Goal: Information Seeking & Learning: Learn about a topic

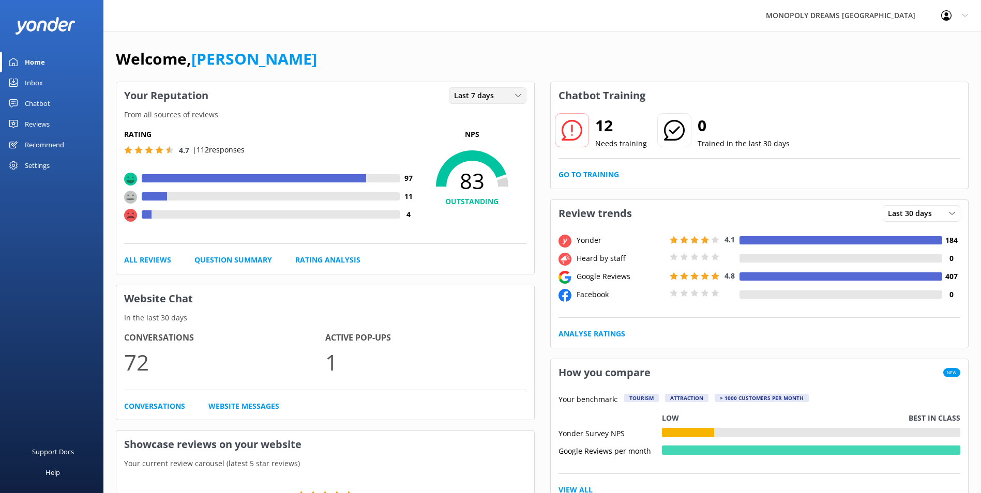
click at [456, 99] on span "Last 7 days" at bounding box center [477, 95] width 46 height 11
click at [462, 139] on div "Last 30 days" at bounding box center [473, 138] width 37 height 10
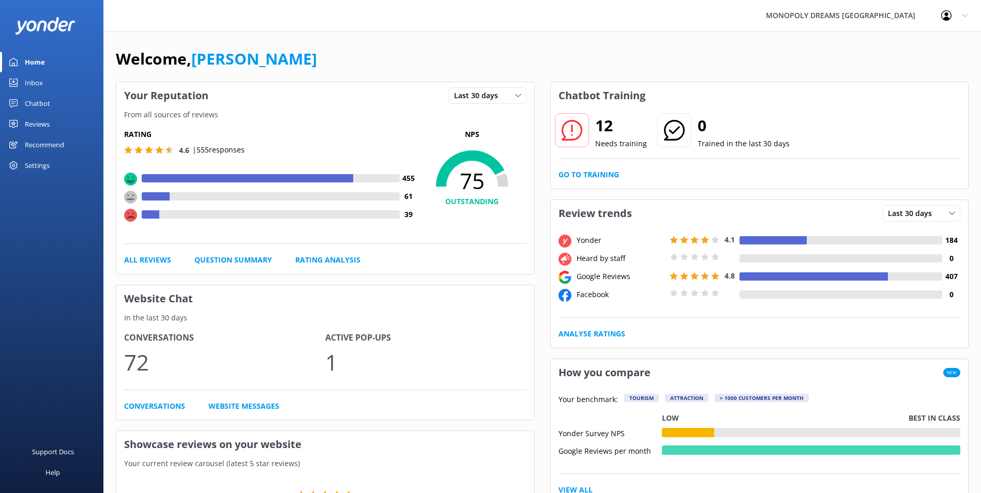
click at [34, 125] on div "Reviews" at bounding box center [37, 124] width 25 height 21
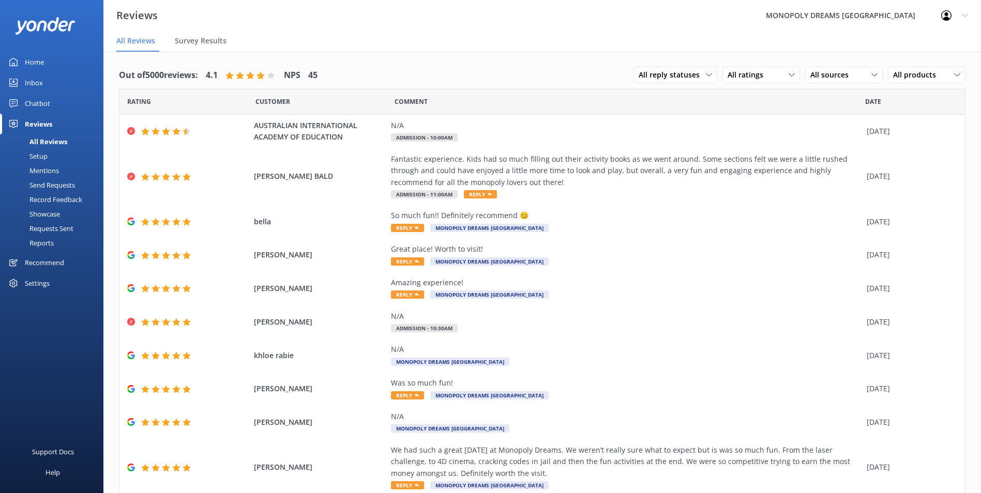
click at [46, 170] on div "Mentions" at bounding box center [32, 170] width 53 height 14
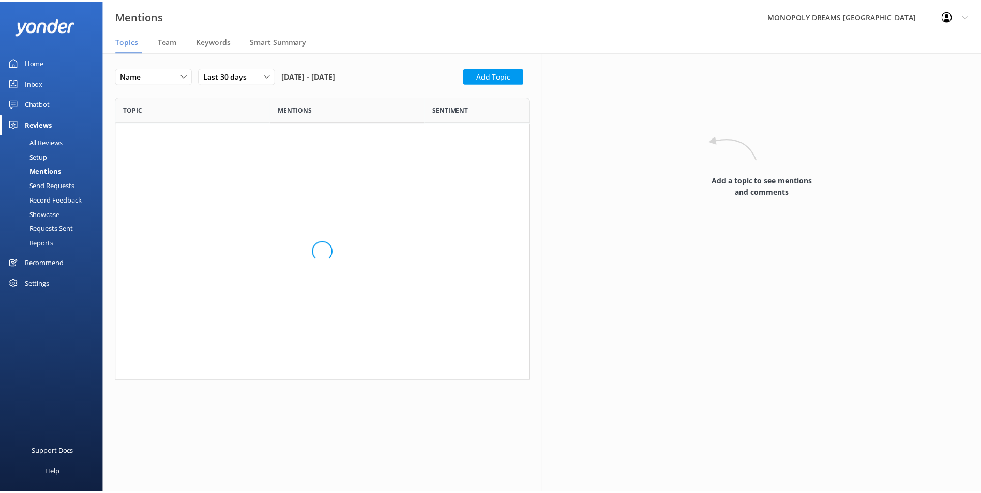
scroll to position [556, 402]
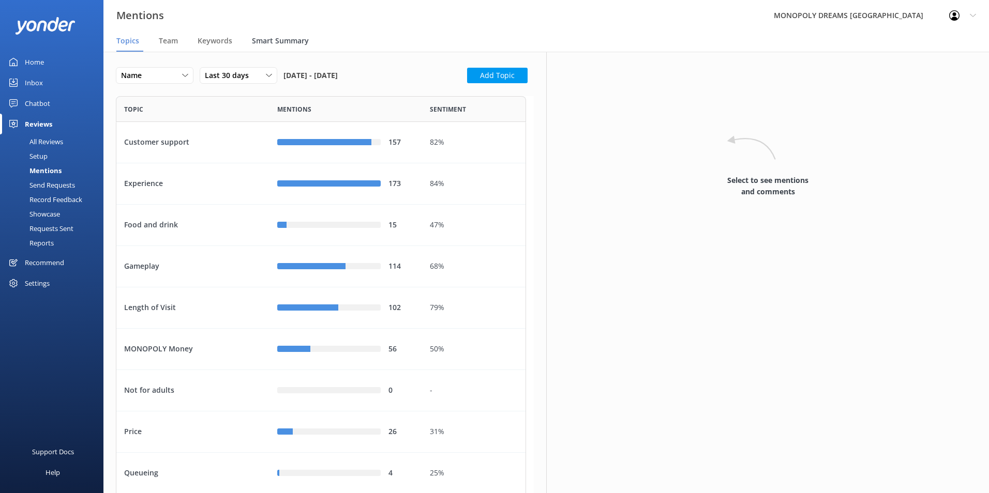
click at [259, 41] on span "Smart Summary" at bounding box center [280, 41] width 57 height 10
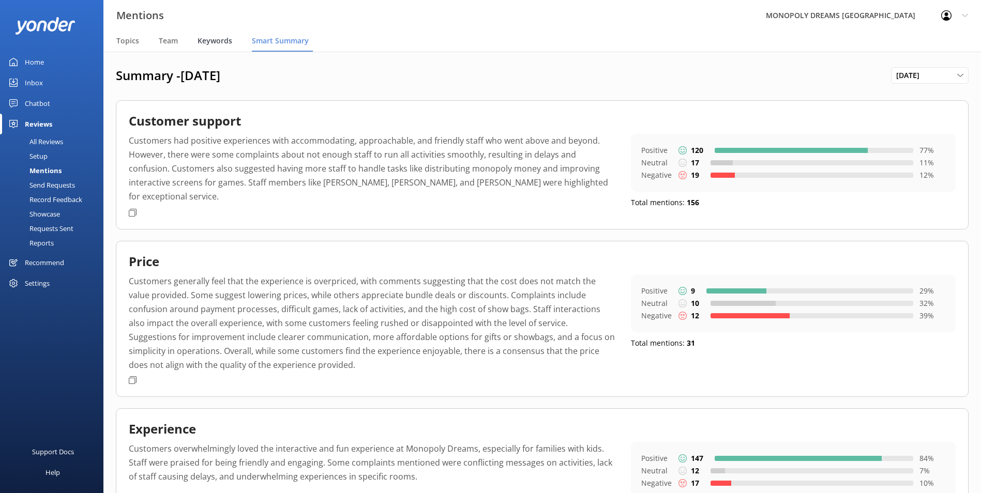
click at [213, 35] on div "Keywords" at bounding box center [217, 41] width 39 height 21
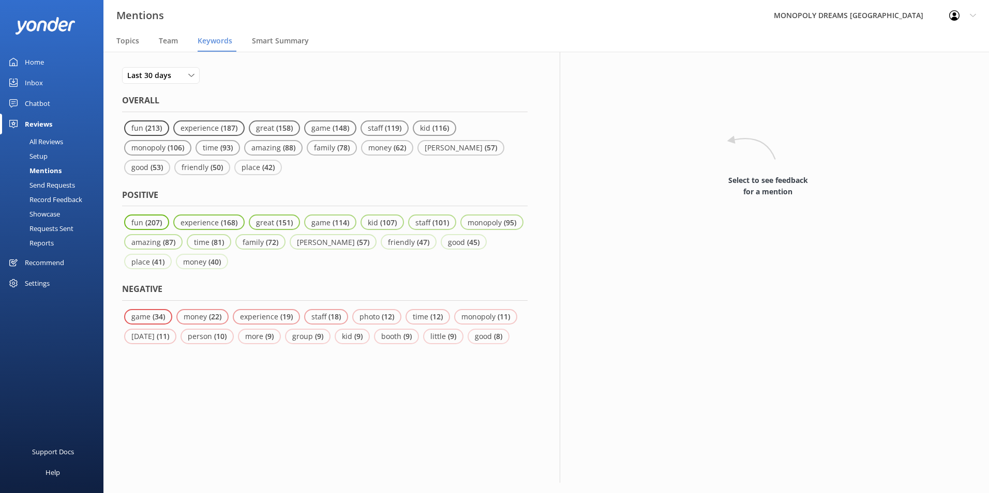
click at [43, 143] on div "All Reviews" at bounding box center [34, 141] width 57 height 14
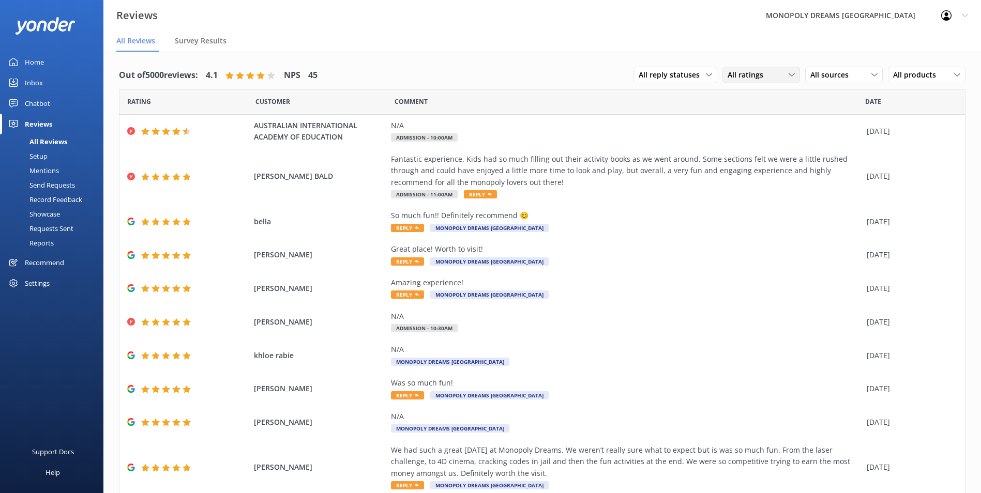
click at [732, 75] on span "All ratings" at bounding box center [749, 74] width 42 height 11
click at [749, 117] on div "Promoters" at bounding box center [760, 117] width 47 height 10
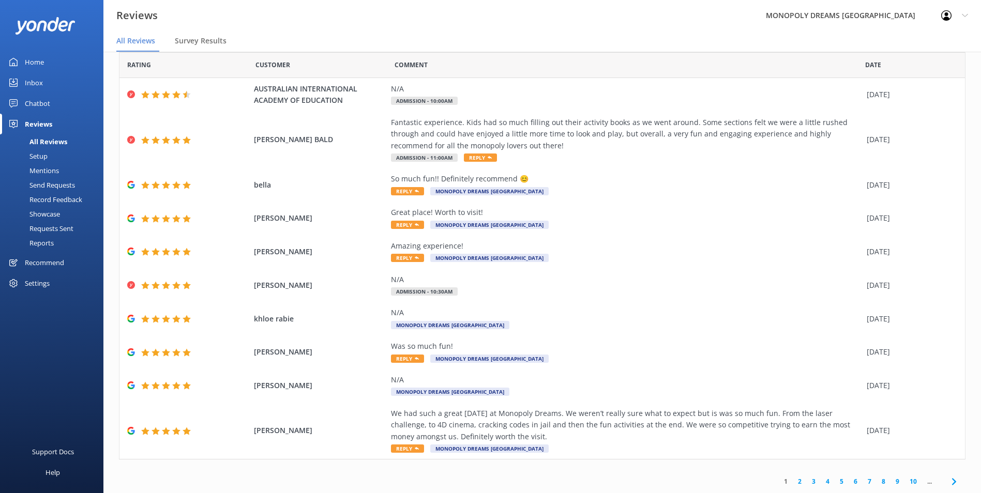
click at [793, 481] on link "2" at bounding box center [800, 482] width 14 height 10
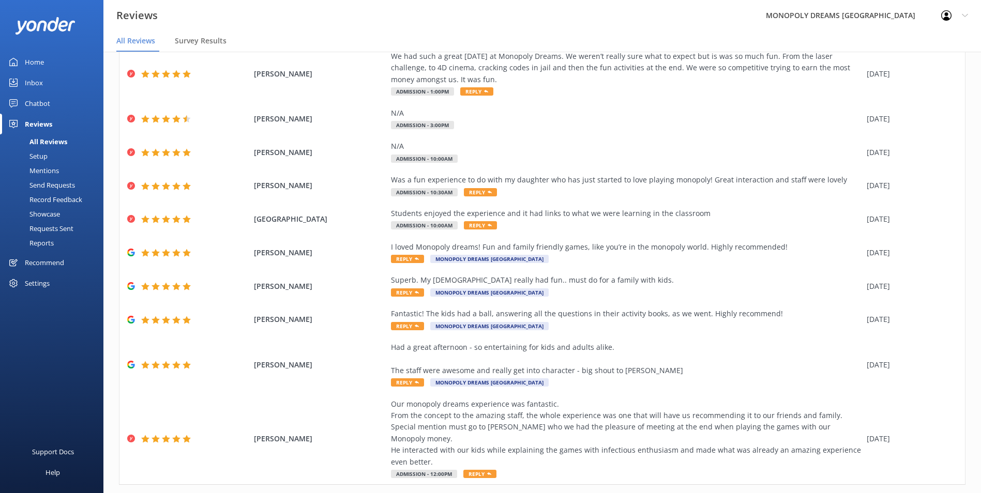
scroll to position [83, 0]
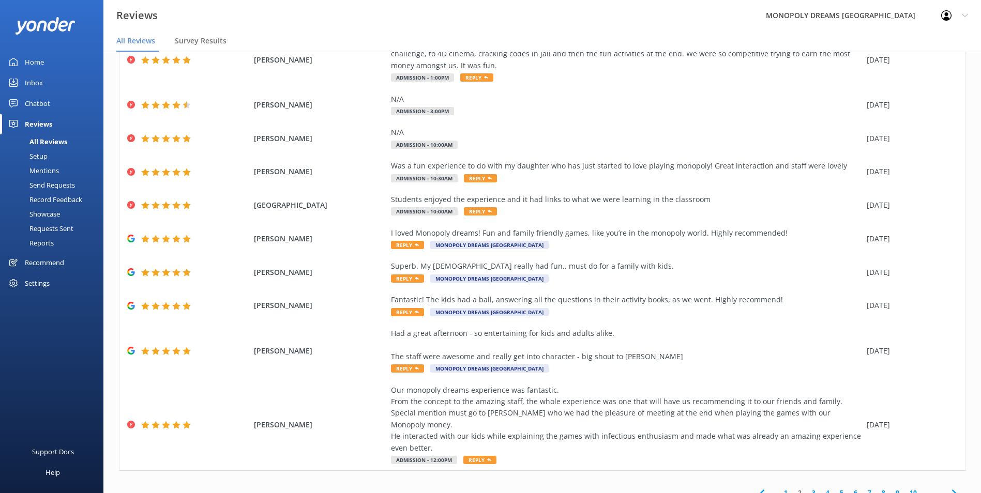
click at [807, 488] on link "3" at bounding box center [814, 493] width 14 height 10
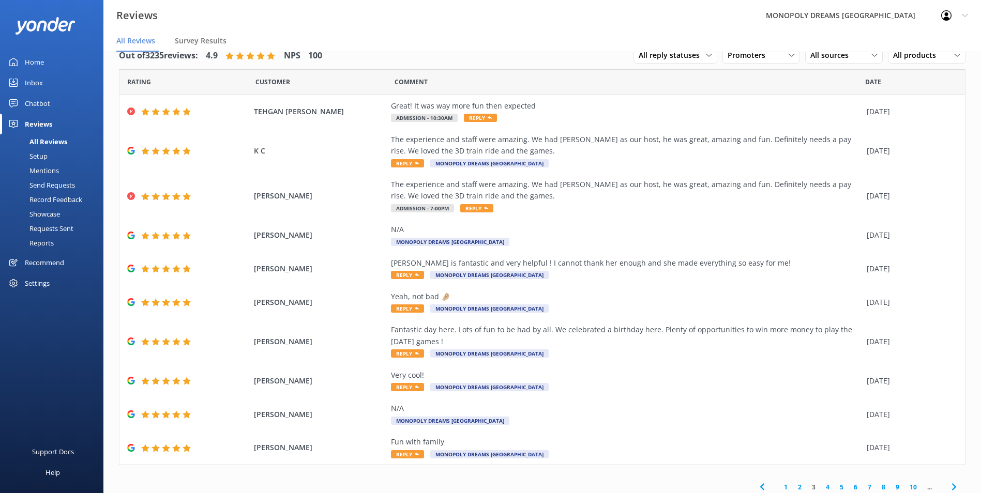
scroll to position [25, 0]
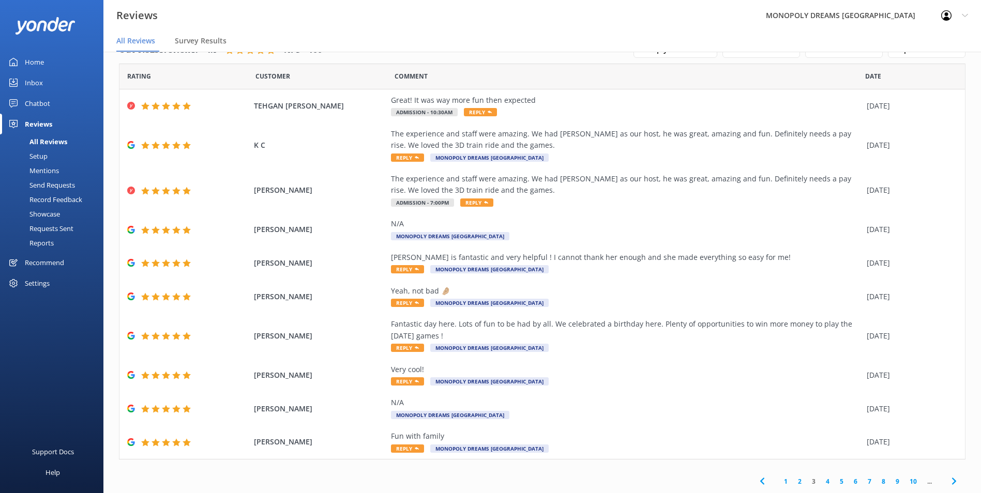
click at [821, 479] on link "4" at bounding box center [828, 482] width 14 height 10
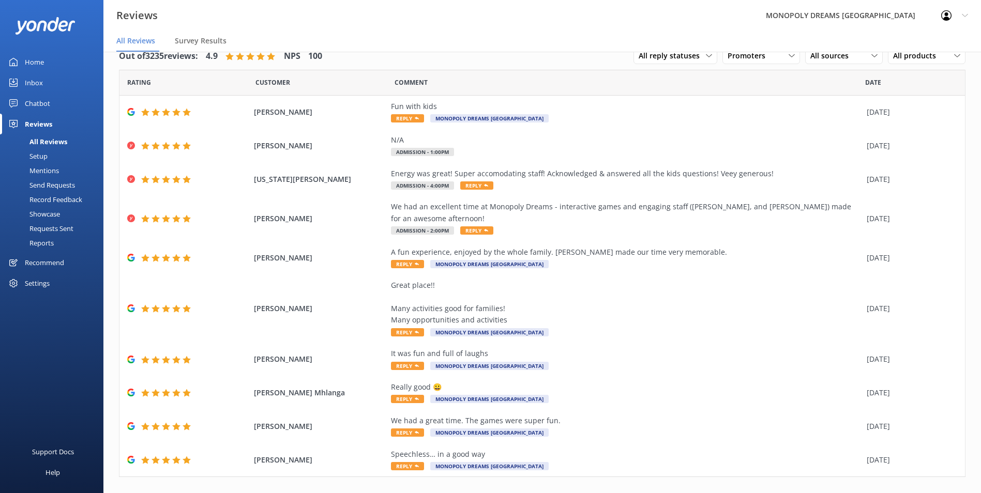
scroll to position [37, 0]
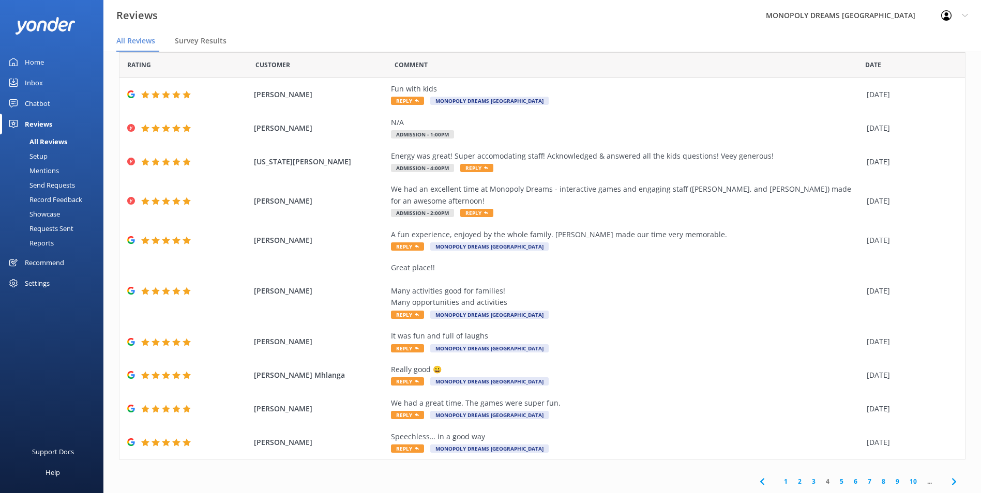
click at [835, 480] on link "5" at bounding box center [842, 482] width 14 height 10
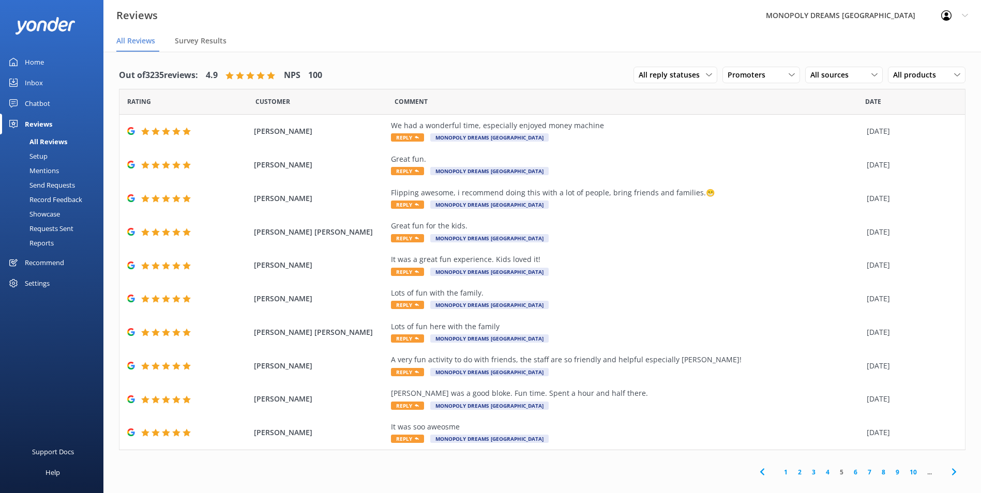
click at [856, 473] on link "6" at bounding box center [856, 472] width 14 height 10
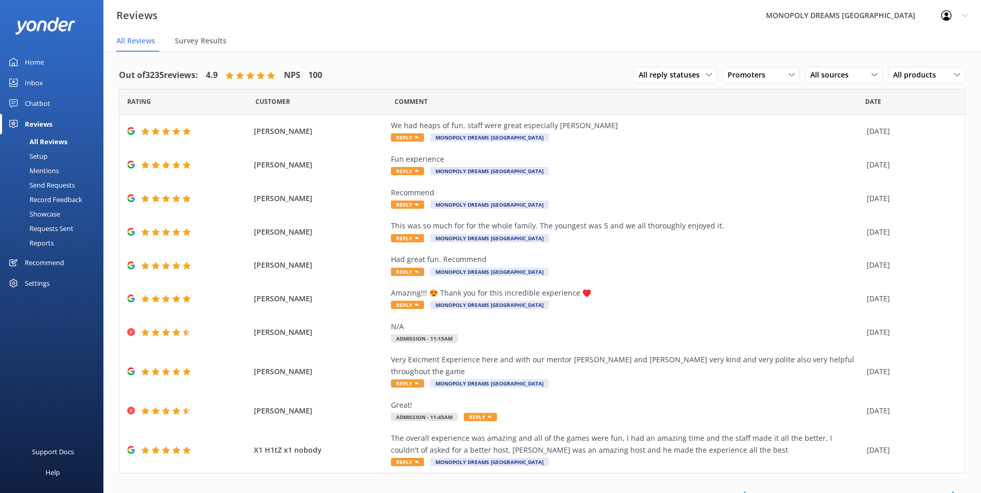
click at [845, 491] on link "7" at bounding box center [852, 496] width 14 height 10
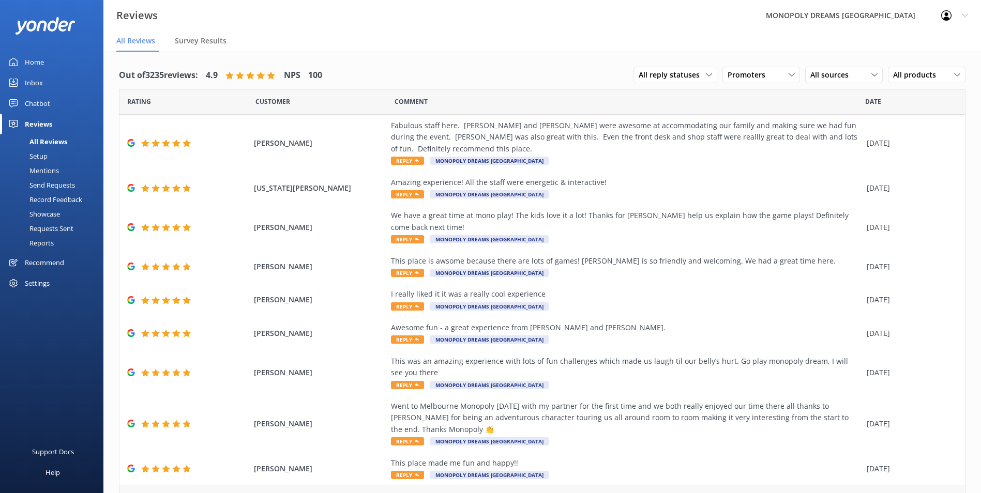
scroll to position [49, 0]
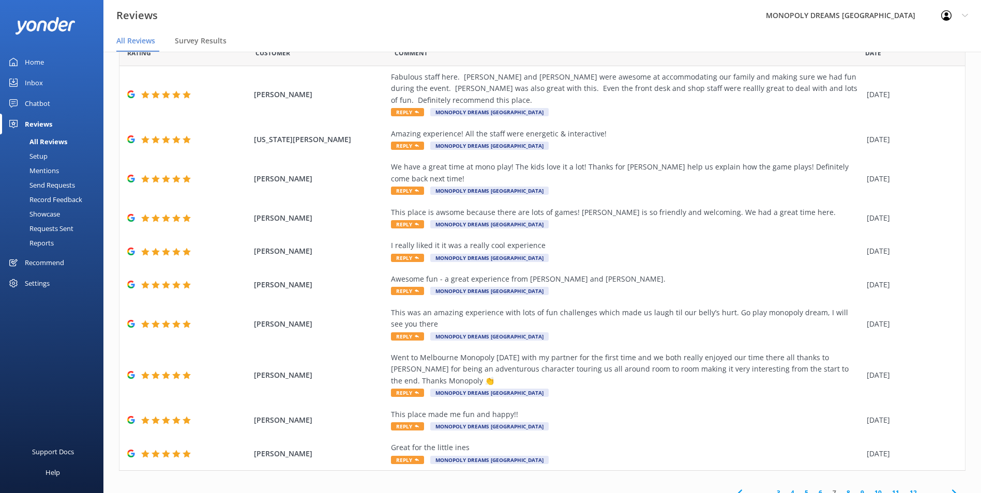
click at [841, 488] on link "8" at bounding box center [848, 493] width 14 height 10
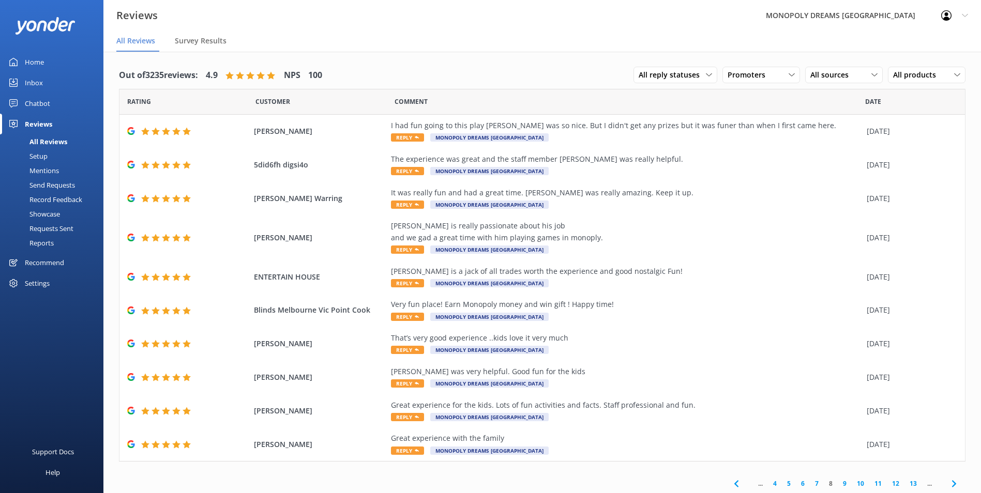
click at [838, 484] on link "9" at bounding box center [845, 484] width 14 height 10
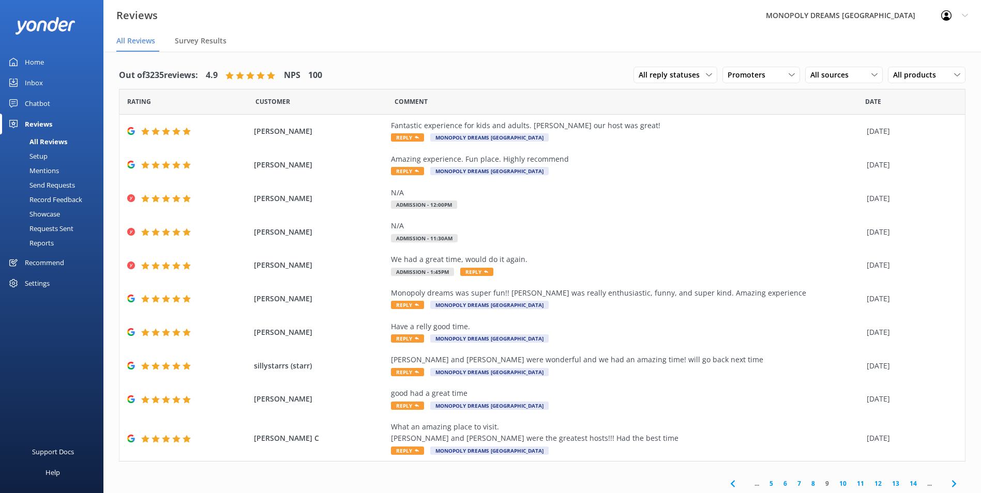
click at [835, 484] on link "10" at bounding box center [843, 484] width 18 height 10
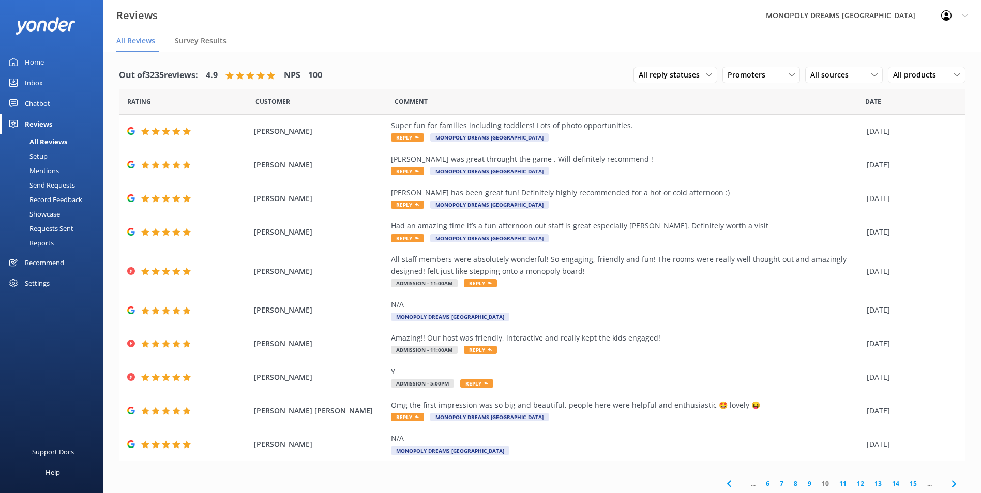
click at [835, 484] on link "11" at bounding box center [843, 484] width 18 height 10
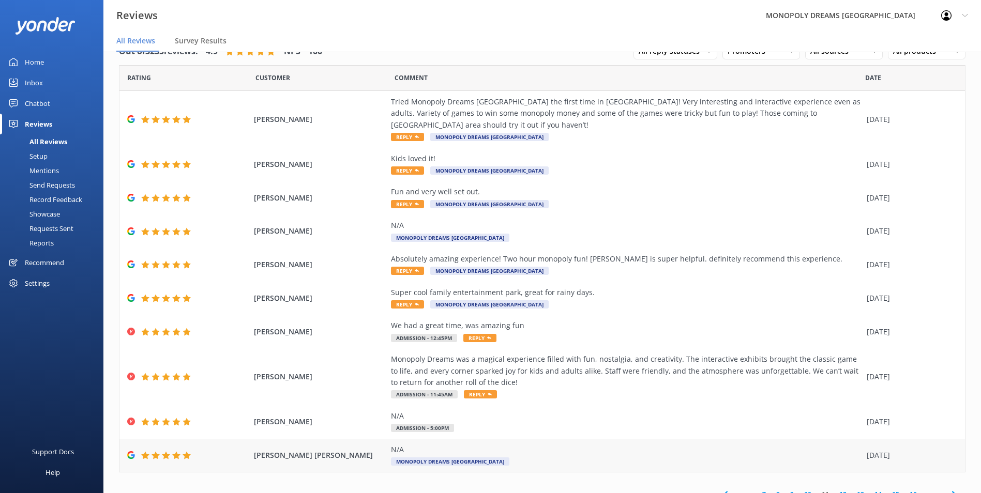
scroll to position [37, 0]
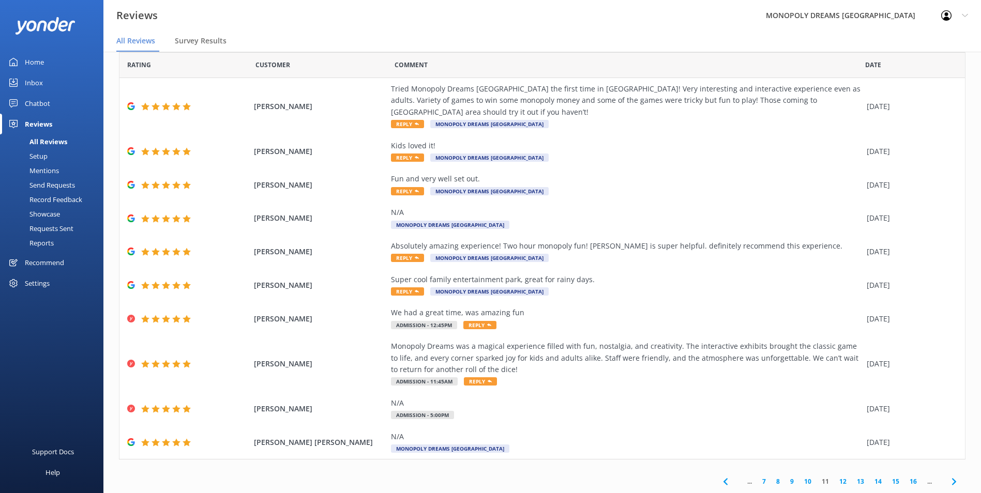
click at [836, 482] on link "12" at bounding box center [843, 482] width 18 height 10
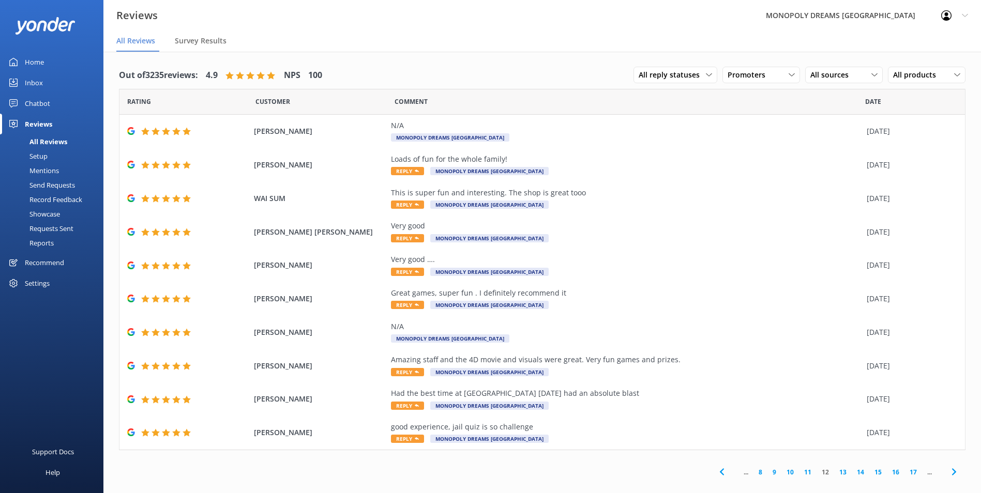
click at [842, 472] on link "13" at bounding box center [843, 472] width 18 height 10
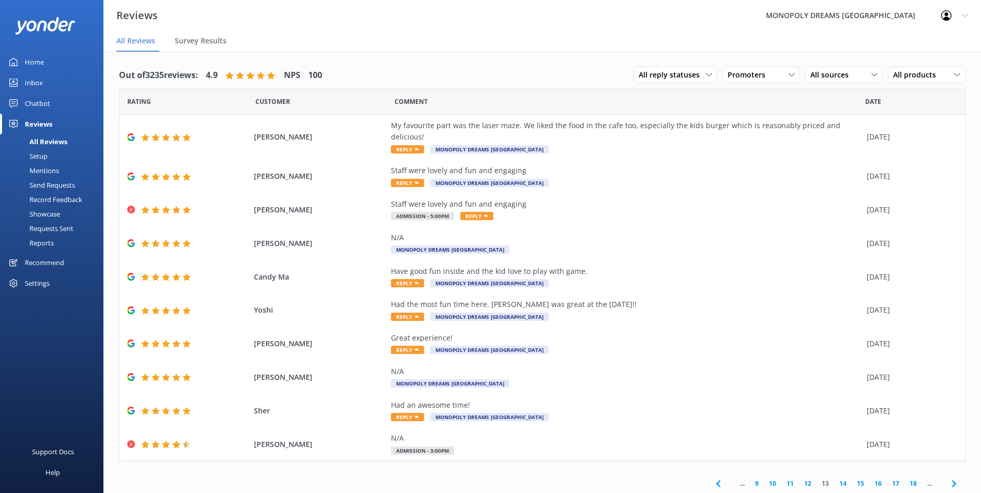
click at [842, 479] on link "14" at bounding box center [843, 484] width 18 height 10
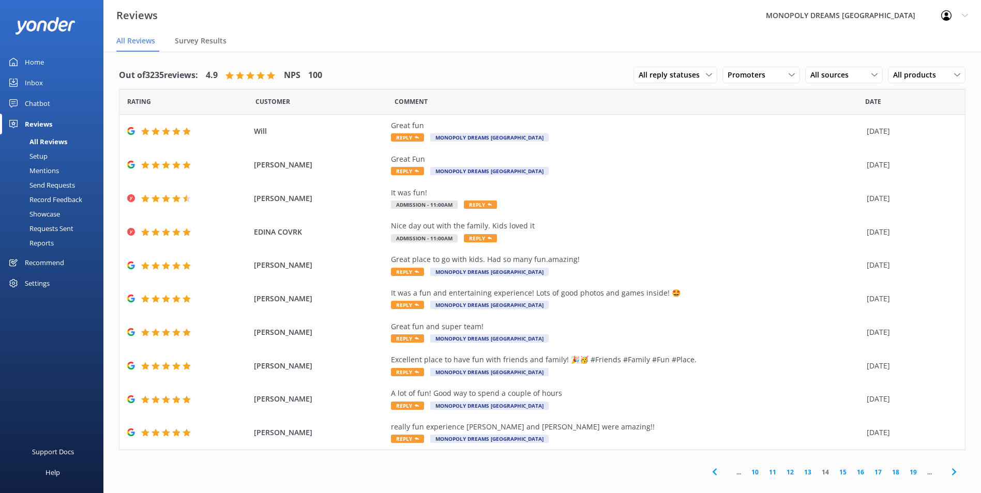
click at [842, 472] on link "15" at bounding box center [843, 472] width 18 height 10
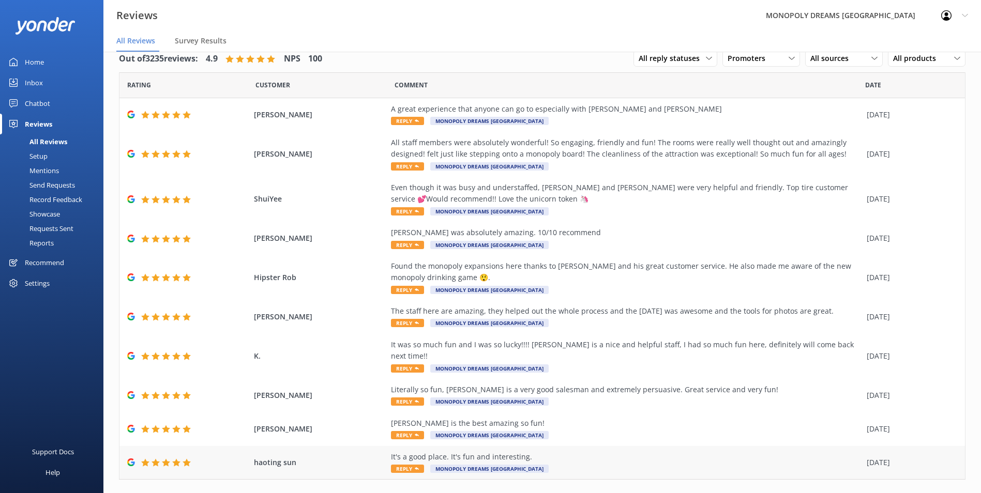
scroll to position [25, 0]
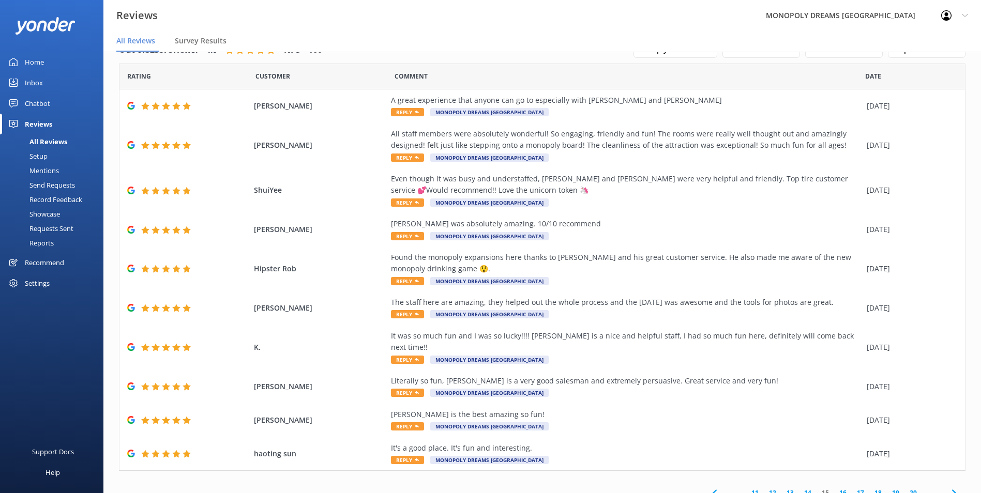
click at [836, 488] on link "16" at bounding box center [843, 493] width 18 height 10
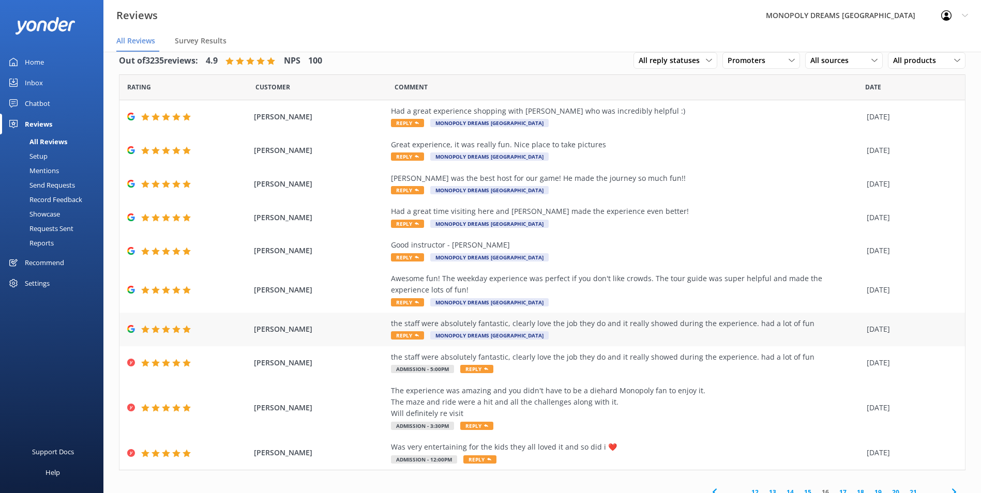
scroll to position [25, 0]
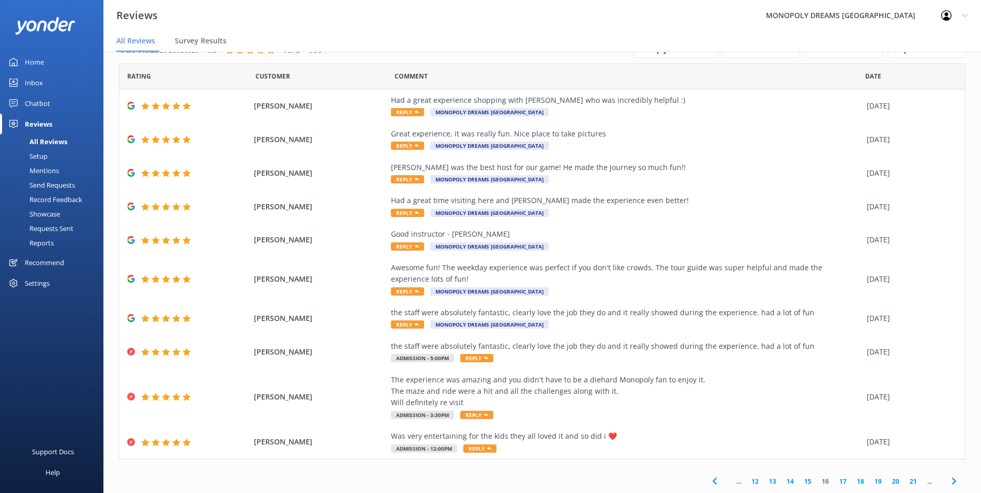
click at [837, 481] on link "17" at bounding box center [843, 482] width 18 height 10
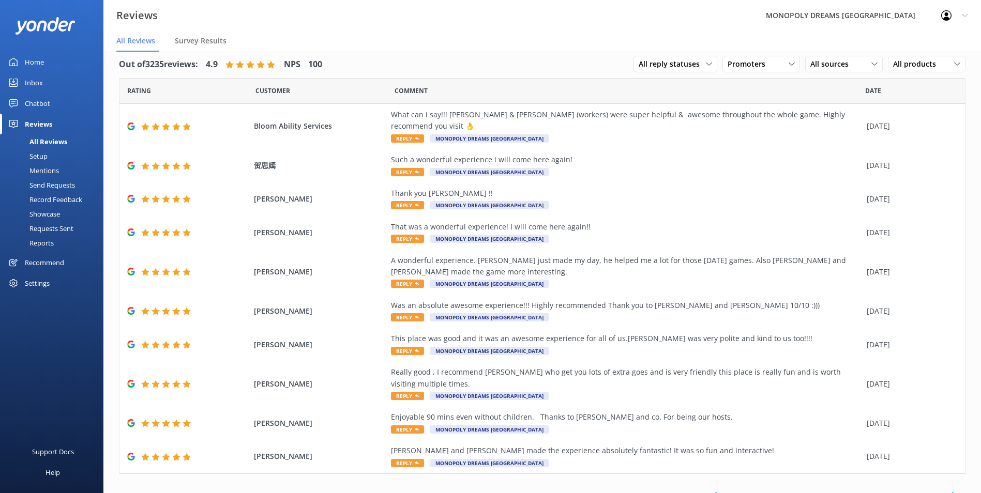
scroll to position [14, 0]
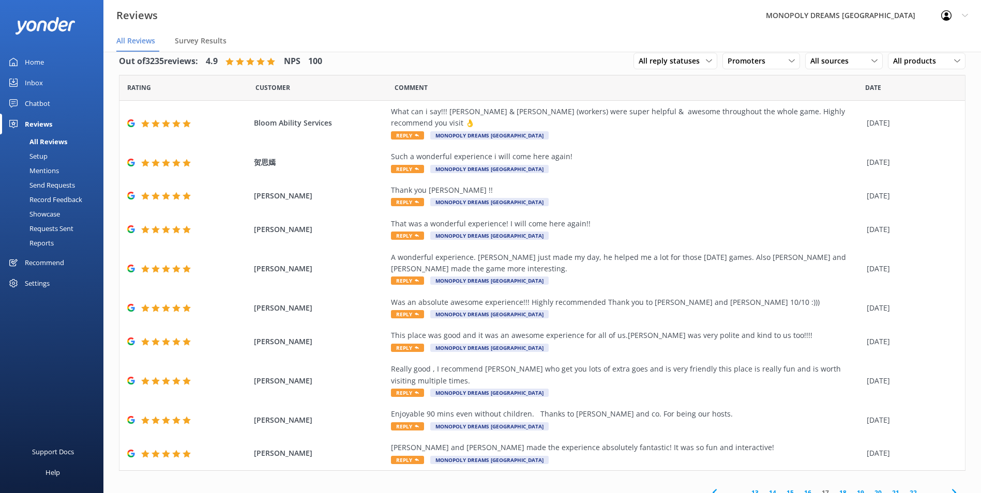
click at [840, 488] on link "18" at bounding box center [843, 493] width 18 height 10
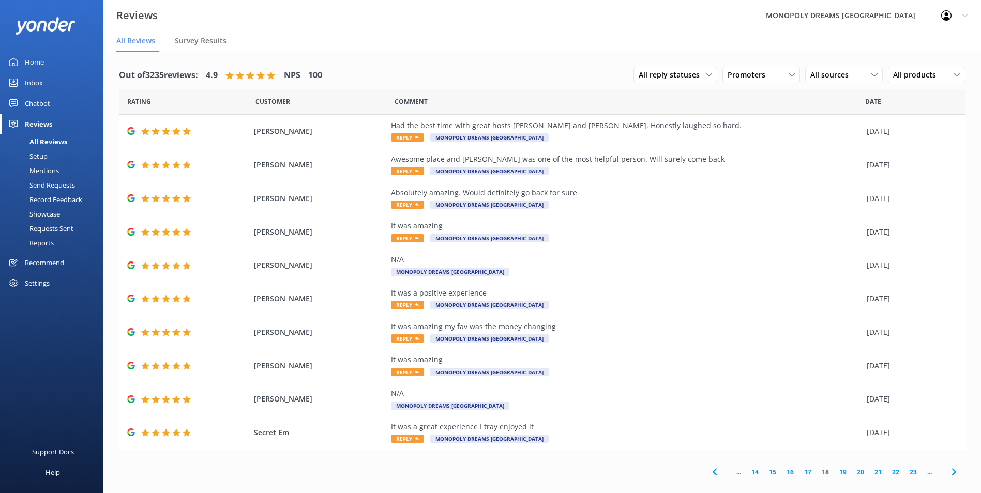
click at [842, 472] on link "19" at bounding box center [843, 472] width 18 height 10
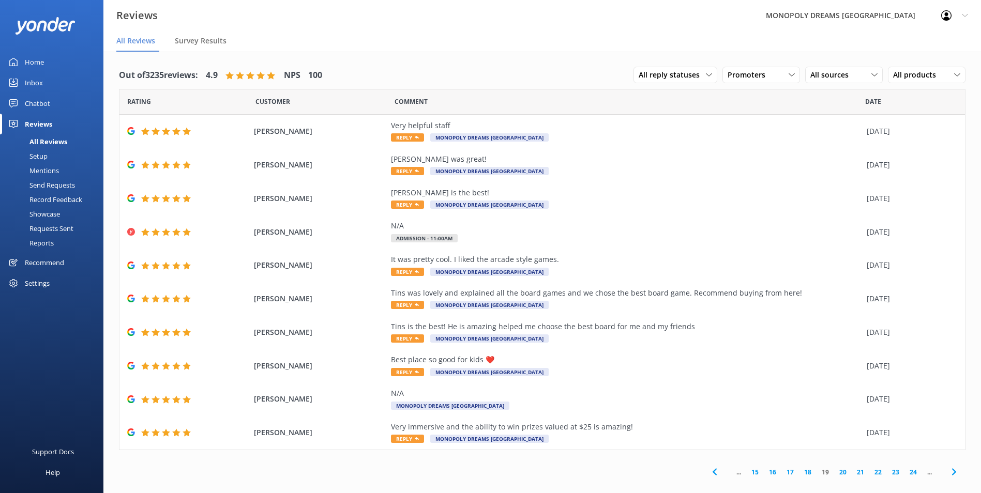
click at [844, 473] on link "20" at bounding box center [843, 472] width 18 height 10
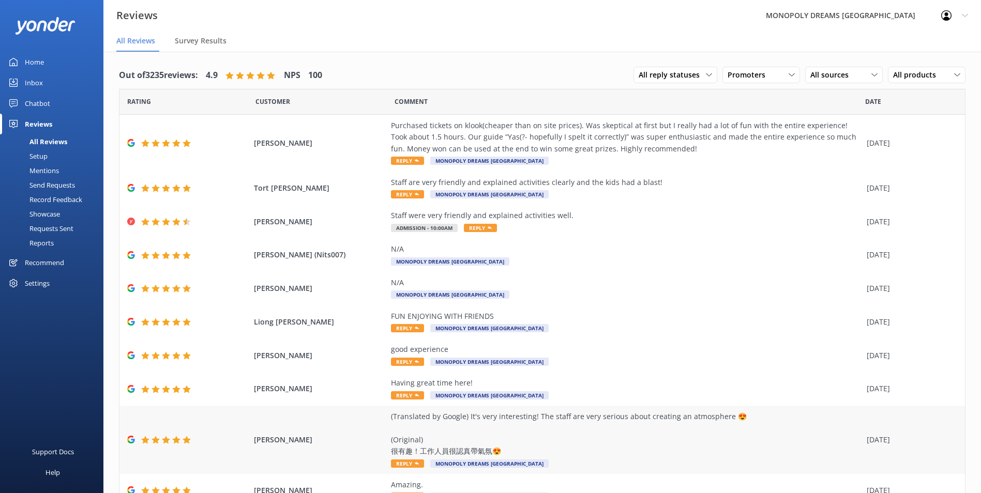
scroll to position [49, 0]
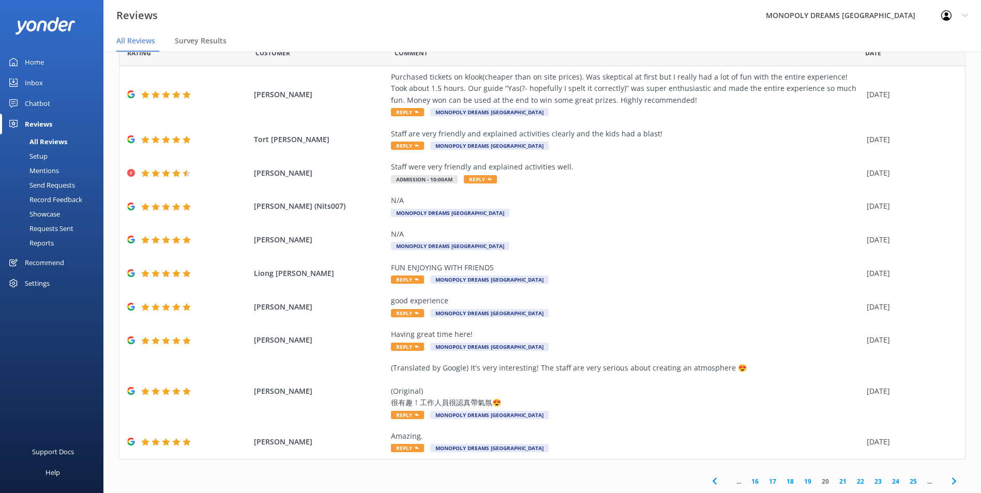
click at [837, 481] on link "21" at bounding box center [843, 482] width 18 height 10
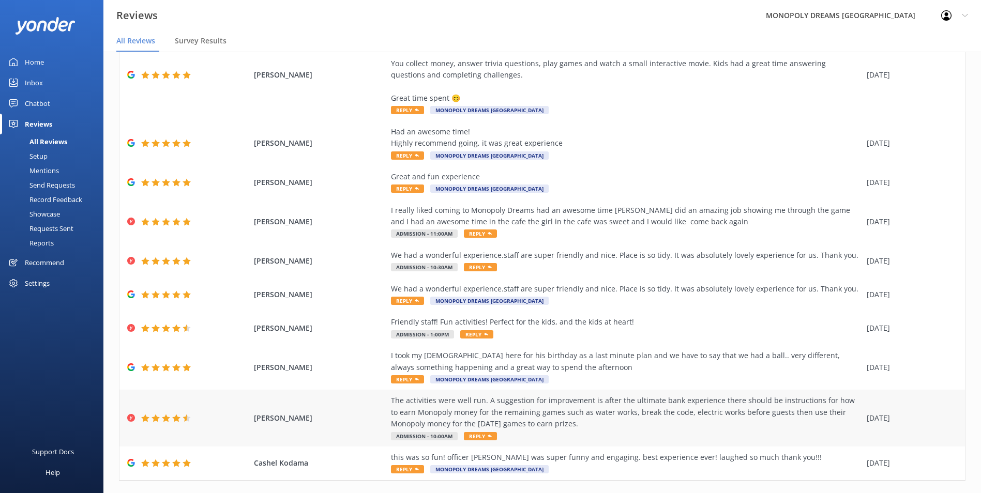
scroll to position [103, 0]
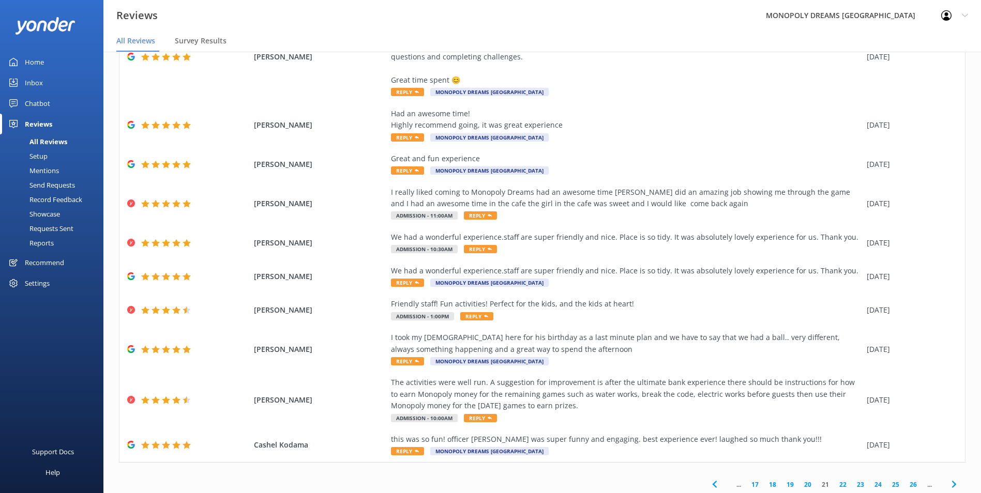
click at [838, 486] on link "22" at bounding box center [843, 485] width 18 height 10
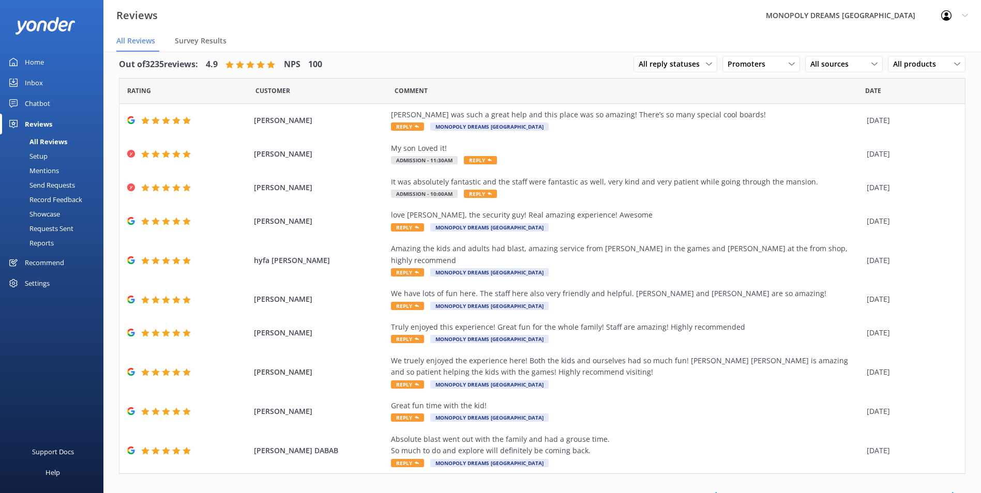
scroll to position [14, 0]
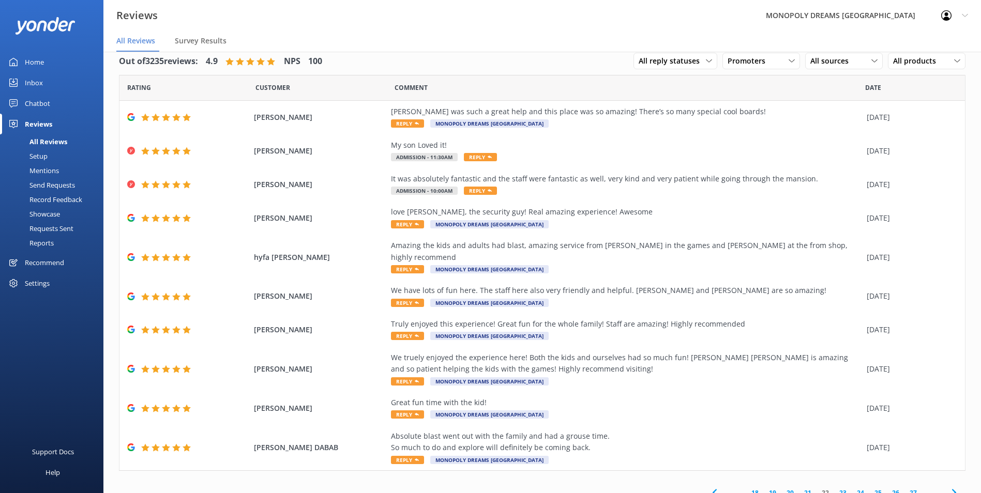
click at [835, 488] on link "23" at bounding box center [843, 493] width 18 height 10
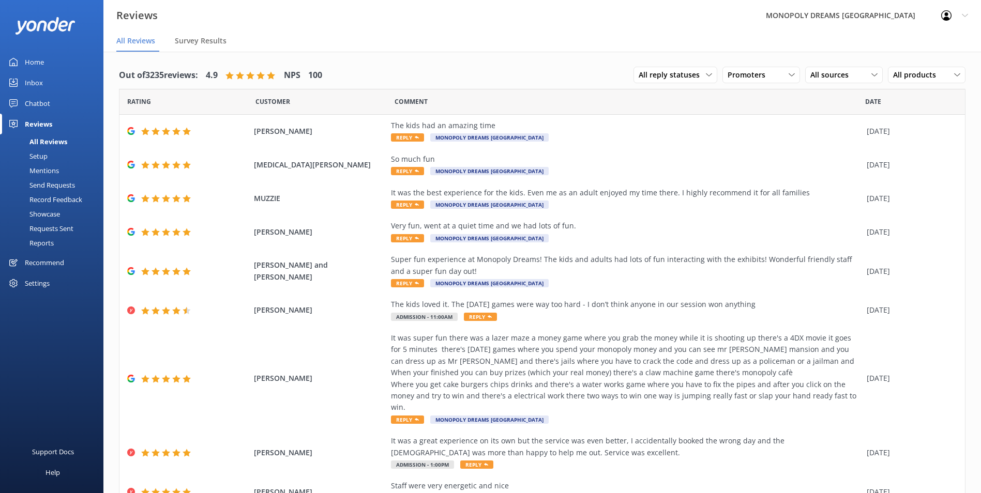
scroll to position [72, 0]
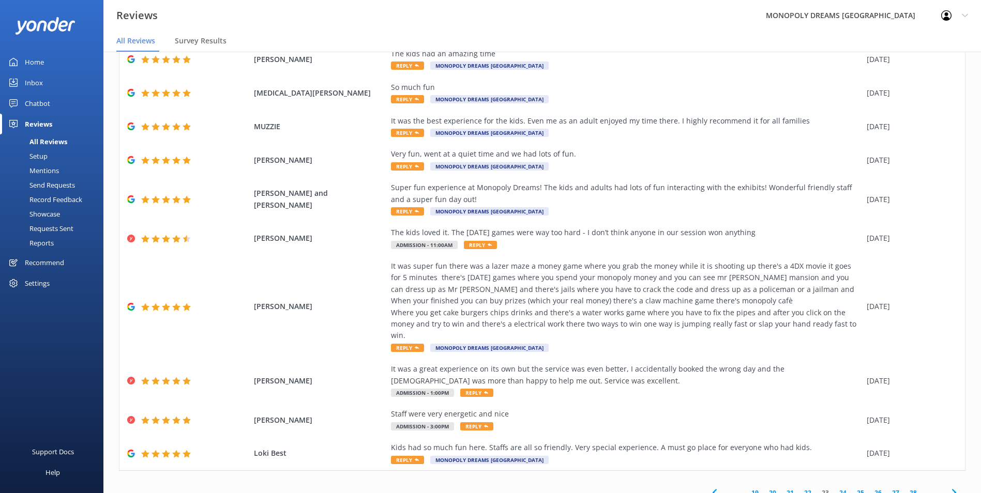
click at [835, 488] on link "24" at bounding box center [843, 493] width 18 height 10
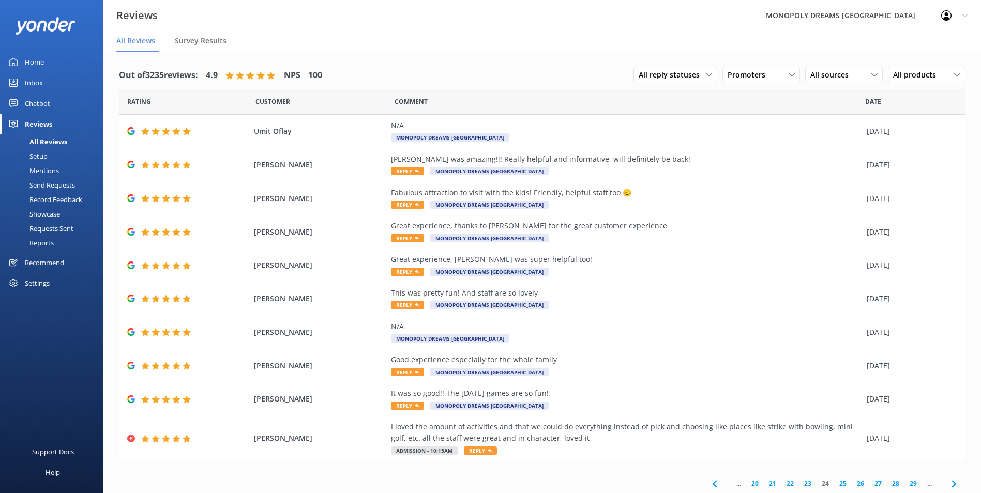
click at [835, 483] on link "25" at bounding box center [843, 484] width 18 height 10
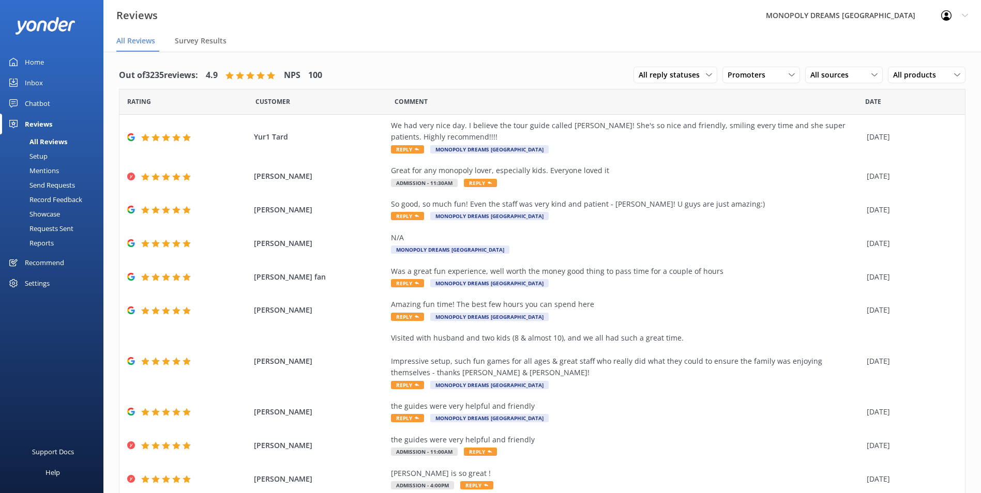
scroll to position [37, 0]
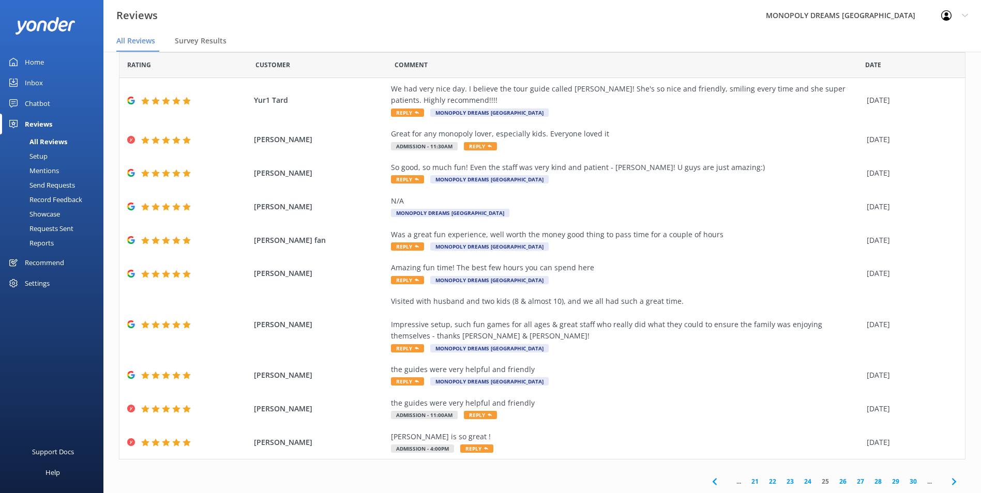
click at [835, 483] on link "26" at bounding box center [843, 482] width 18 height 10
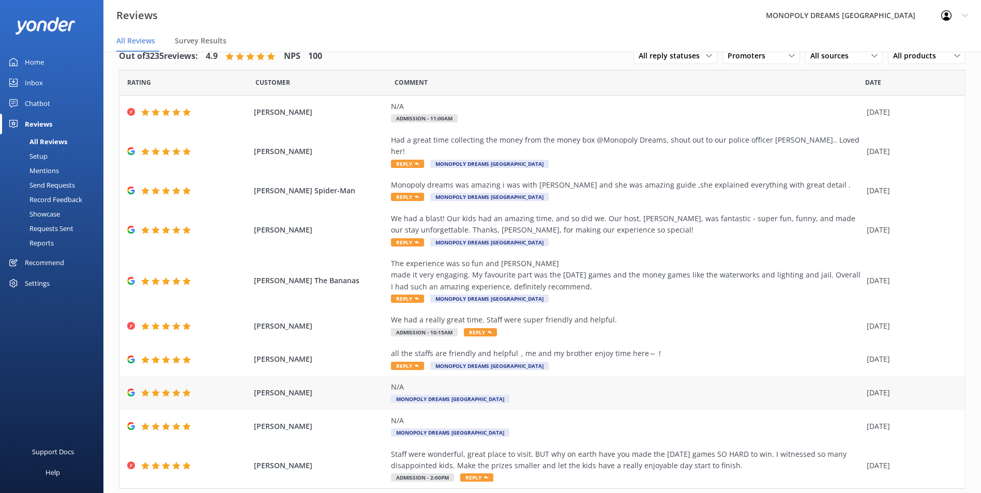
scroll to position [37, 0]
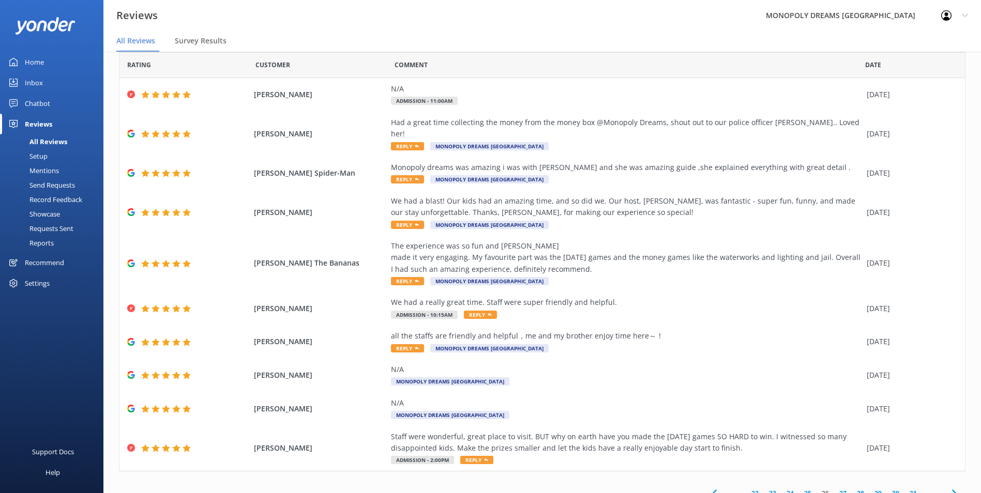
click at [838, 489] on link "27" at bounding box center [843, 494] width 18 height 10
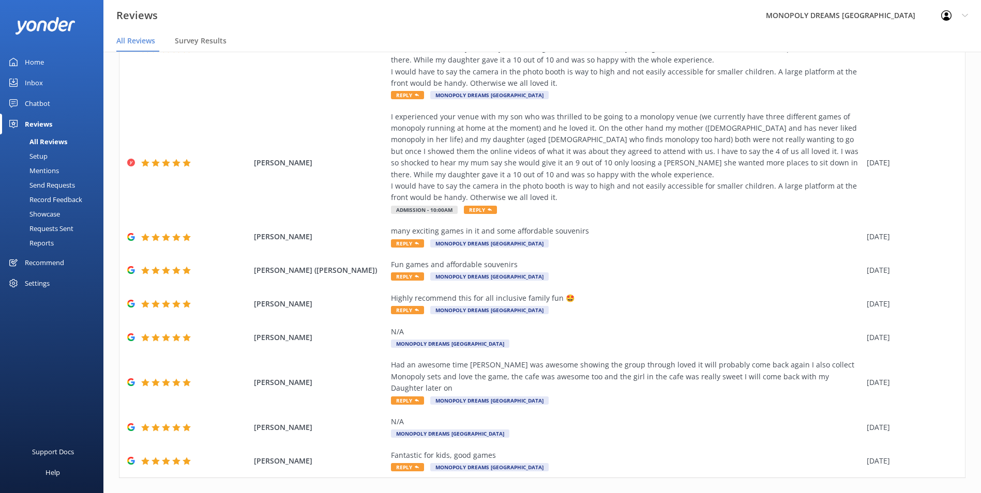
scroll to position [176, 0]
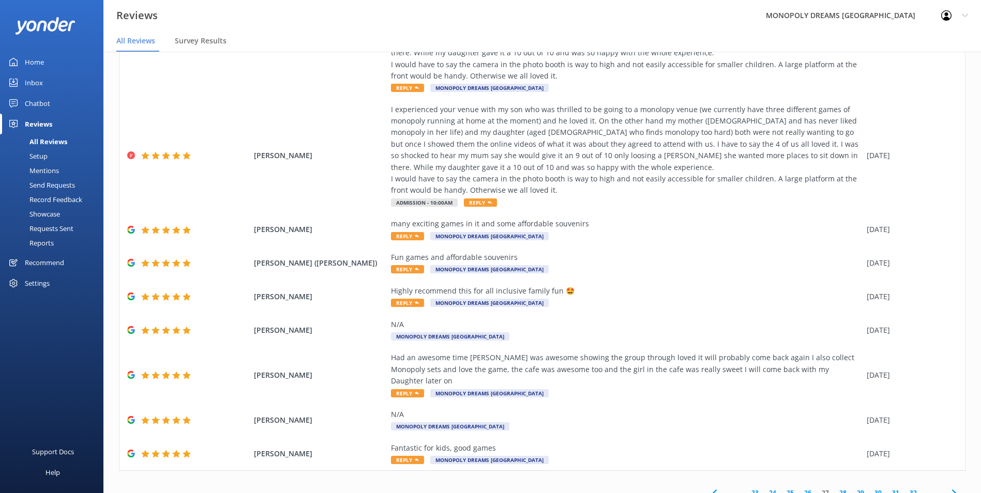
click at [834, 488] on link "28" at bounding box center [843, 493] width 18 height 10
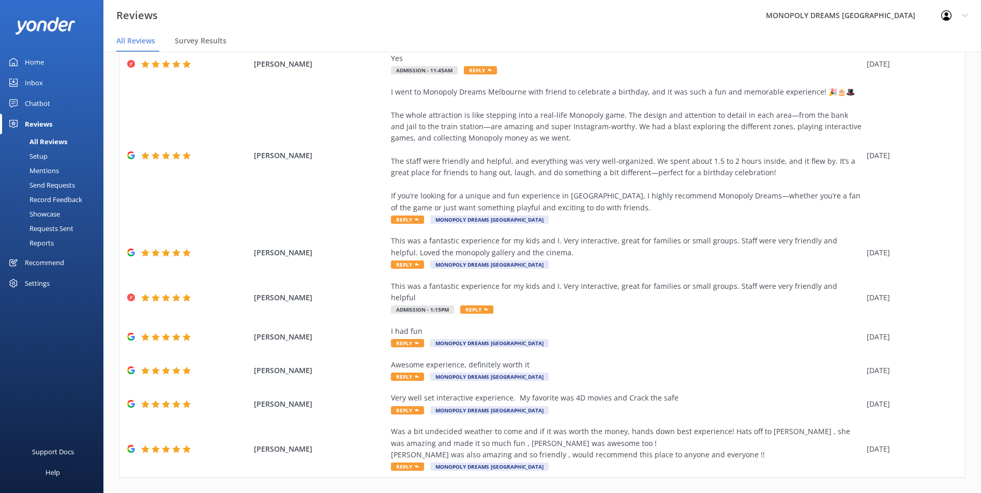
scroll to position [153, 0]
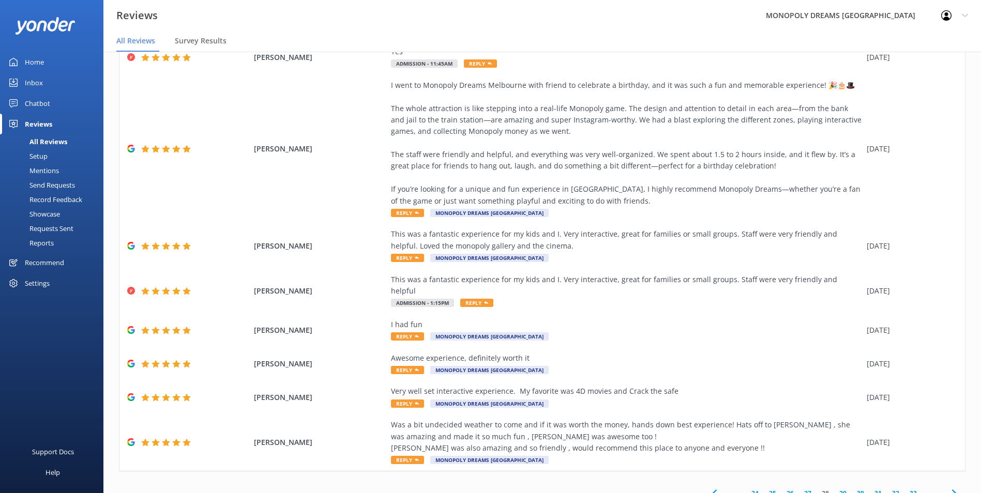
click at [834, 489] on link "29" at bounding box center [843, 494] width 18 height 10
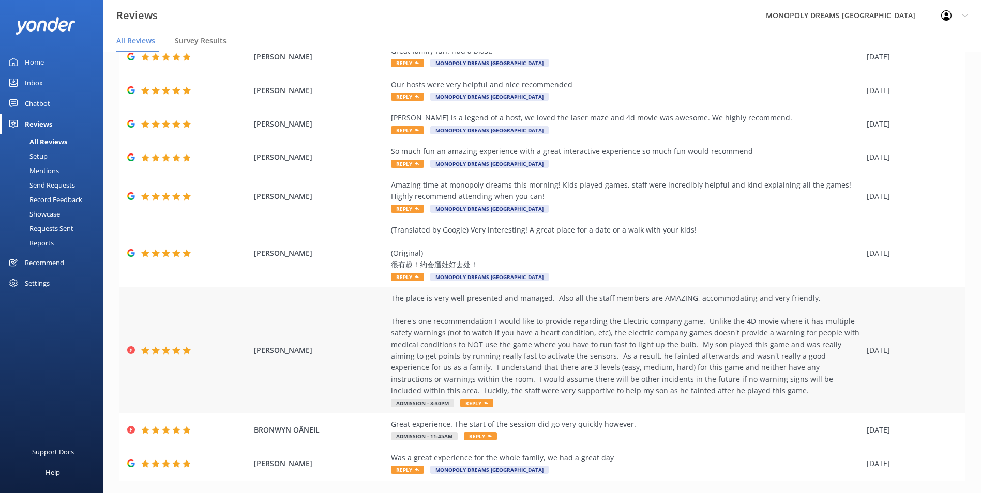
scroll to position [130, 0]
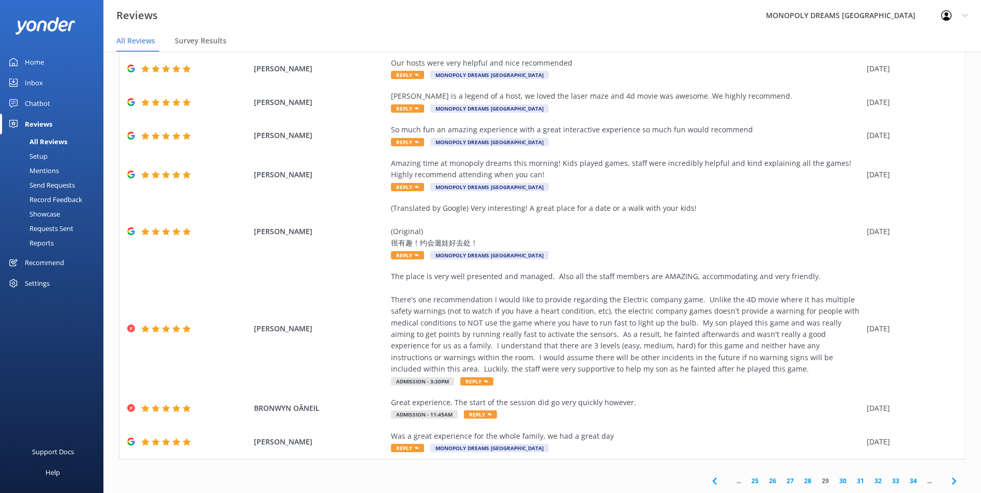
click at [838, 482] on link "30" at bounding box center [843, 481] width 18 height 10
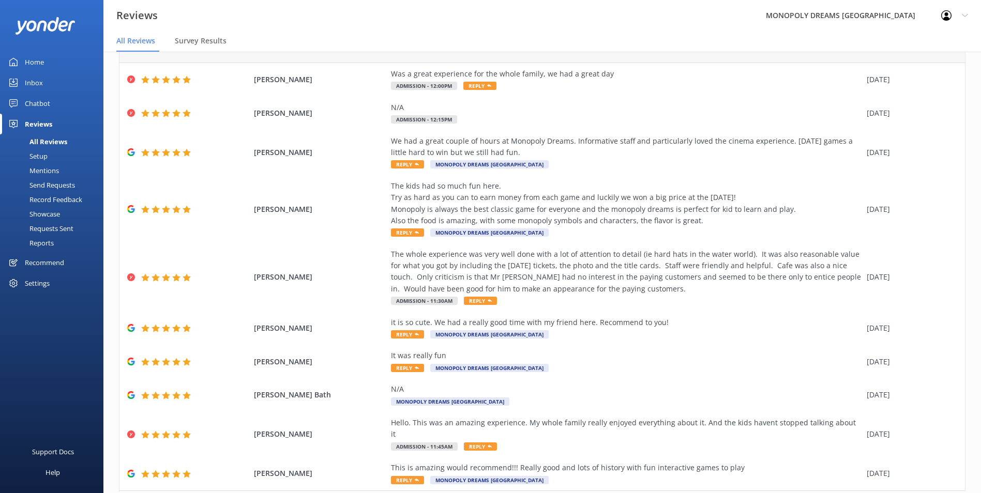
scroll to position [72, 0]
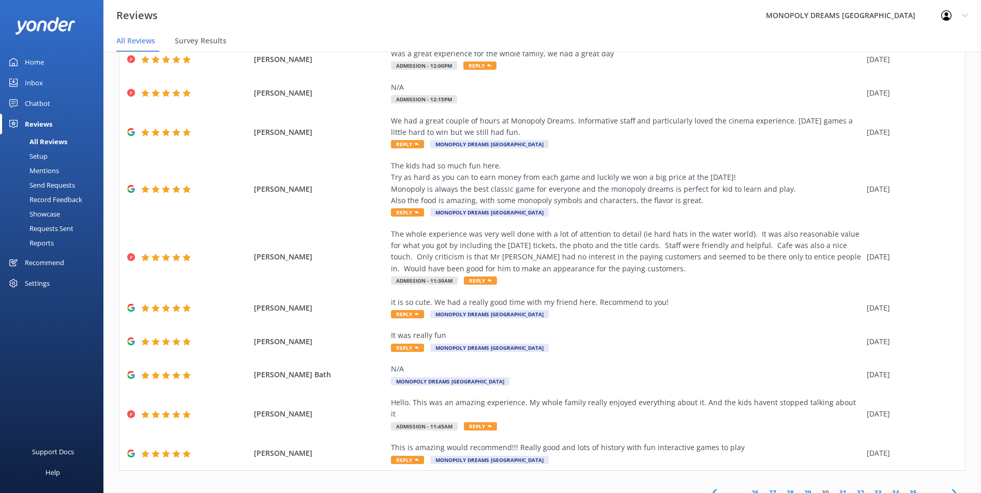
click at [836, 488] on link "31" at bounding box center [843, 493] width 18 height 10
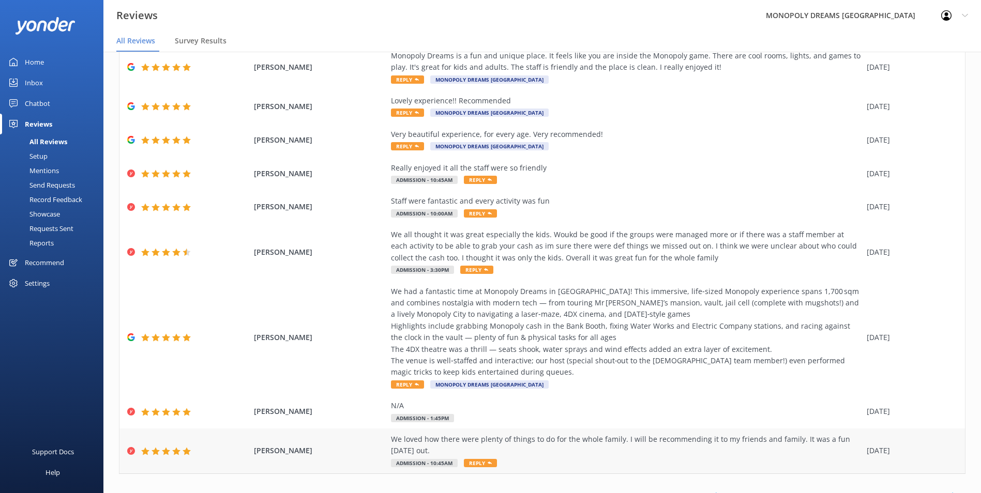
scroll to position [118, 0]
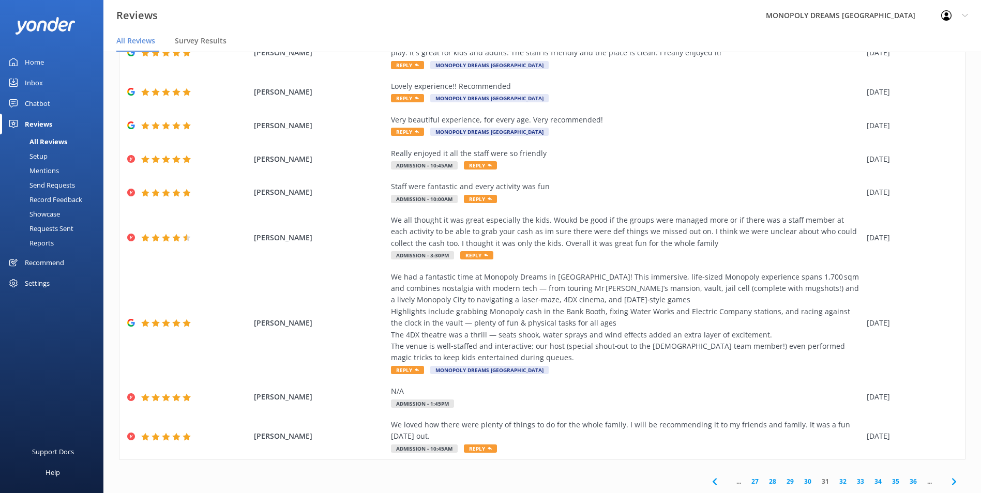
click at [834, 479] on link "32" at bounding box center [843, 482] width 18 height 10
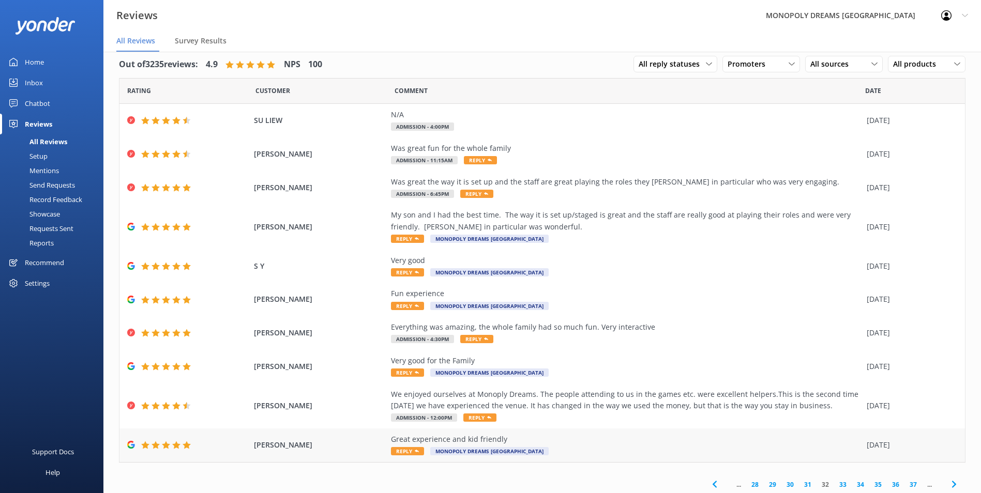
scroll to position [14, 0]
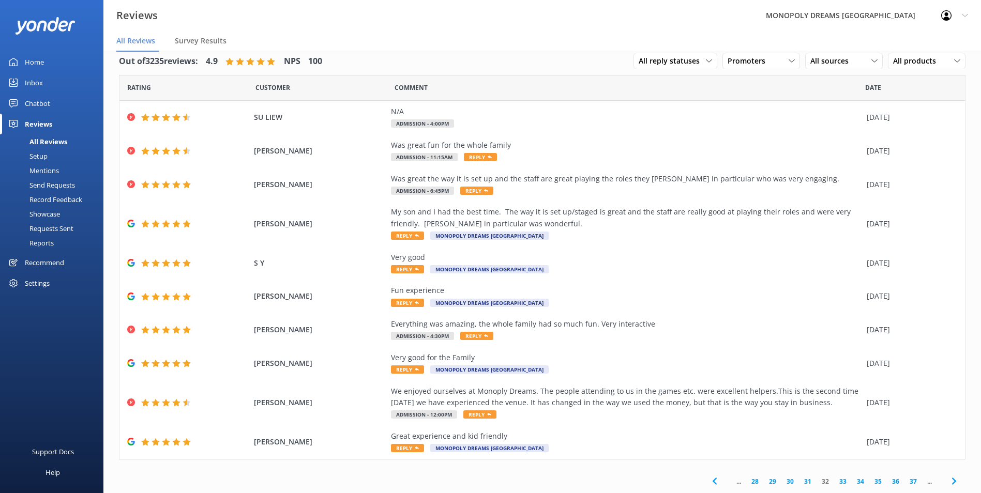
click at [835, 482] on link "33" at bounding box center [843, 482] width 18 height 10
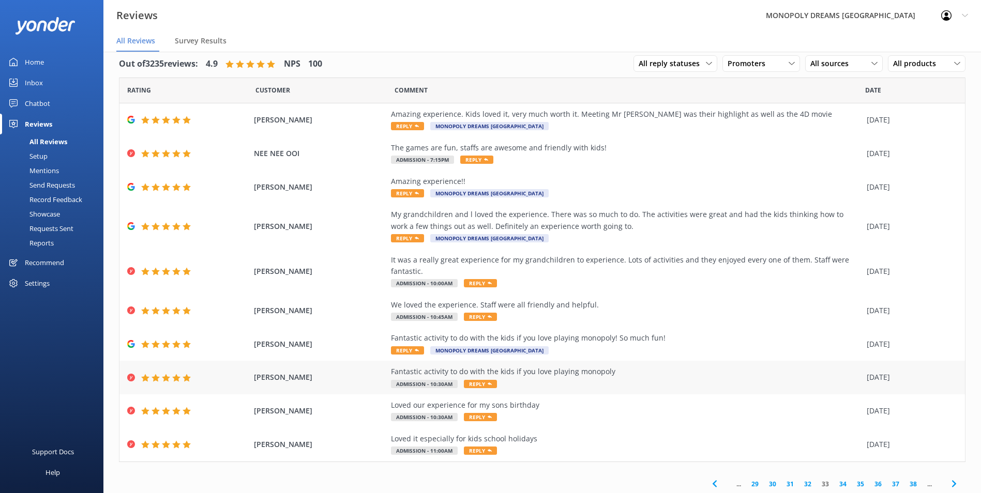
scroll to position [14, 0]
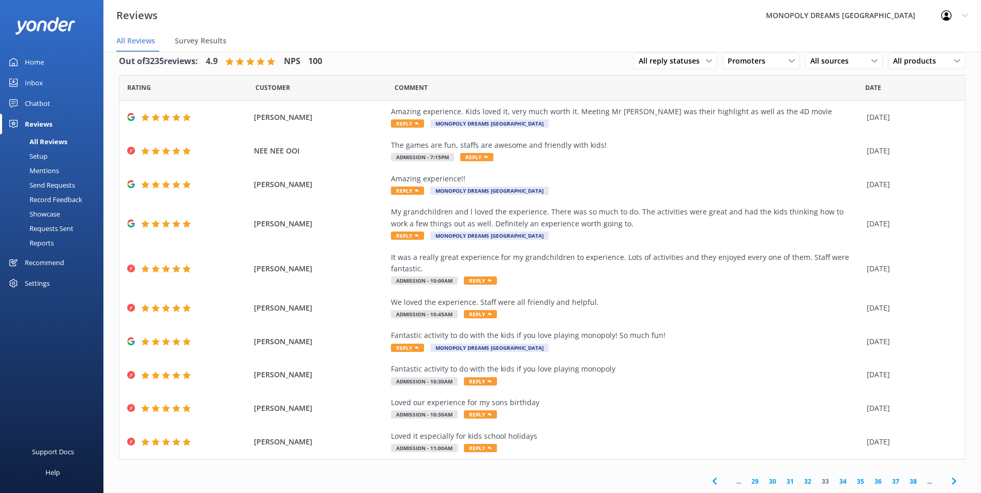
click at [836, 479] on link "34" at bounding box center [843, 482] width 18 height 10
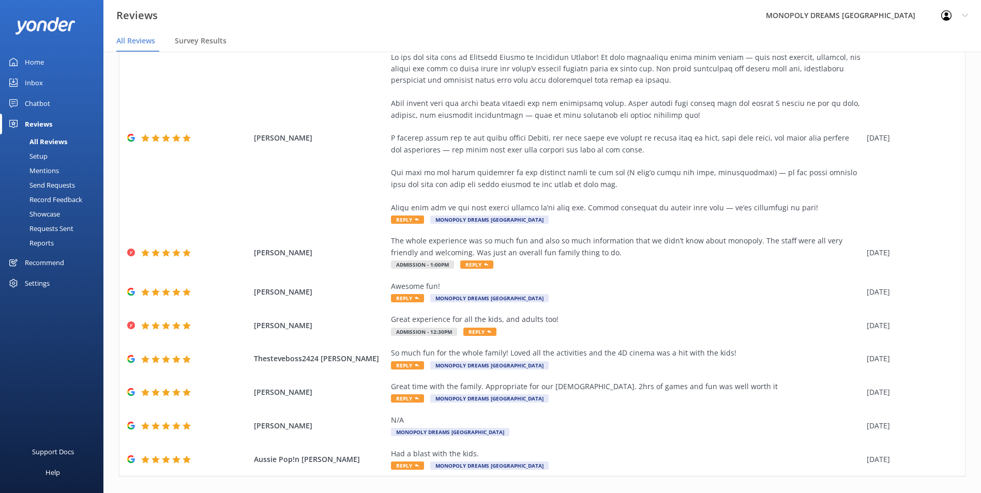
scroll to position [153, 0]
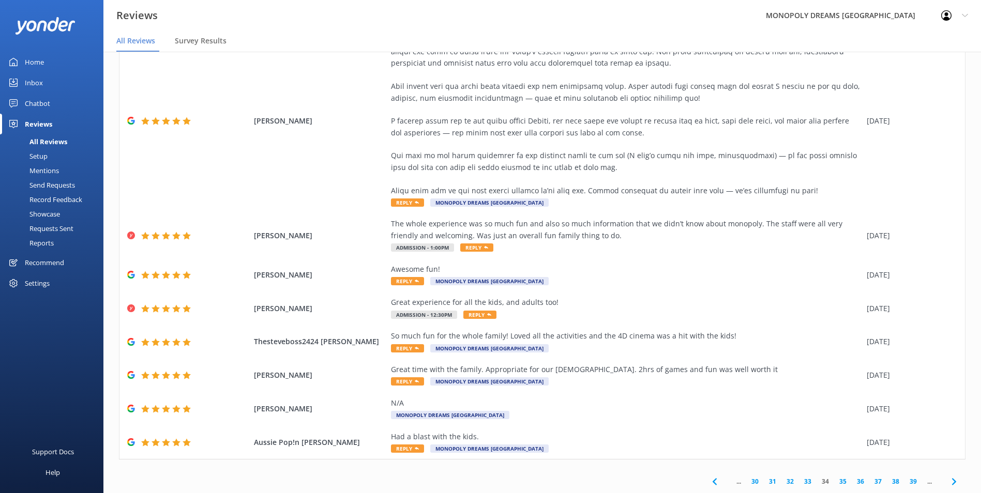
click at [837, 479] on link "35" at bounding box center [843, 482] width 18 height 10
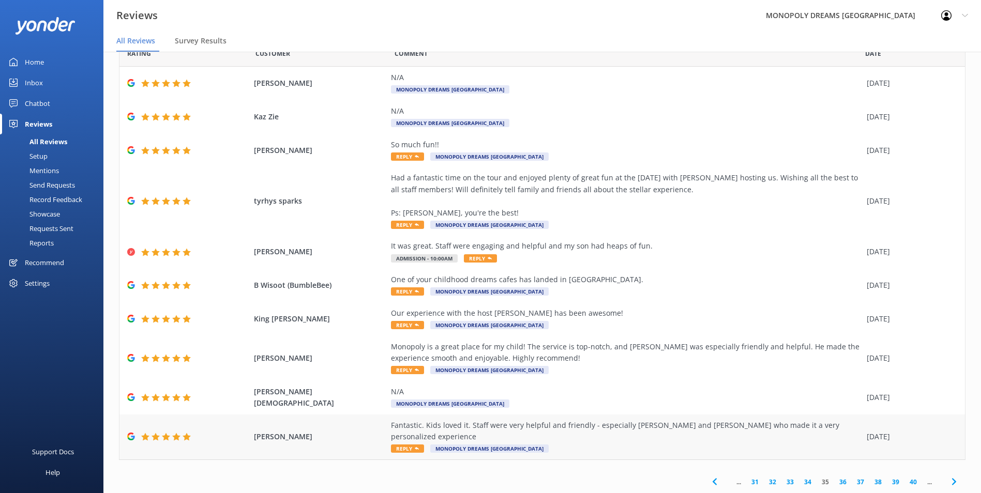
scroll to position [21, 0]
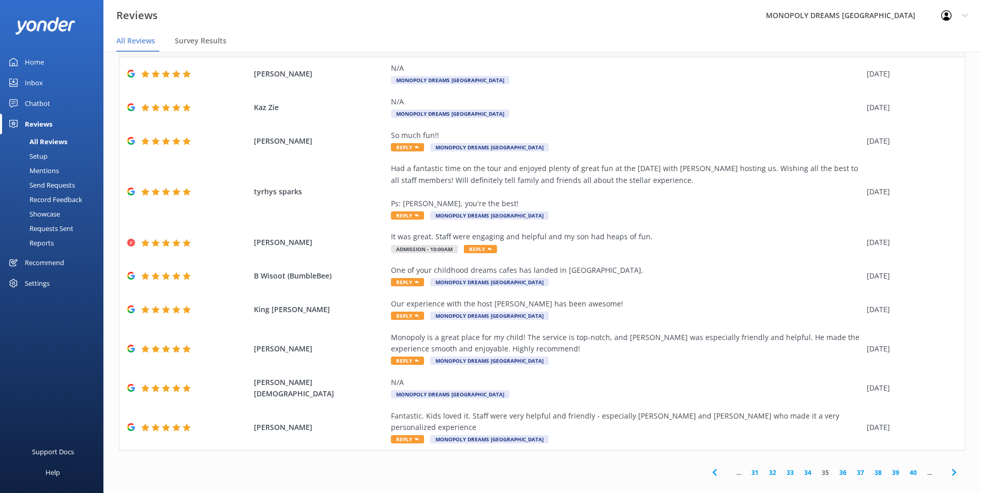
click at [836, 468] on link "36" at bounding box center [843, 473] width 18 height 10
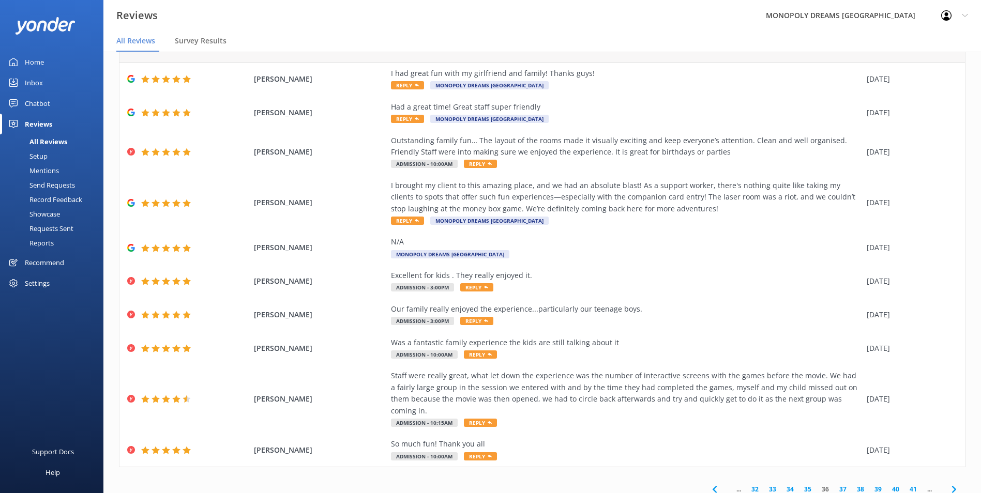
scroll to position [49, 0]
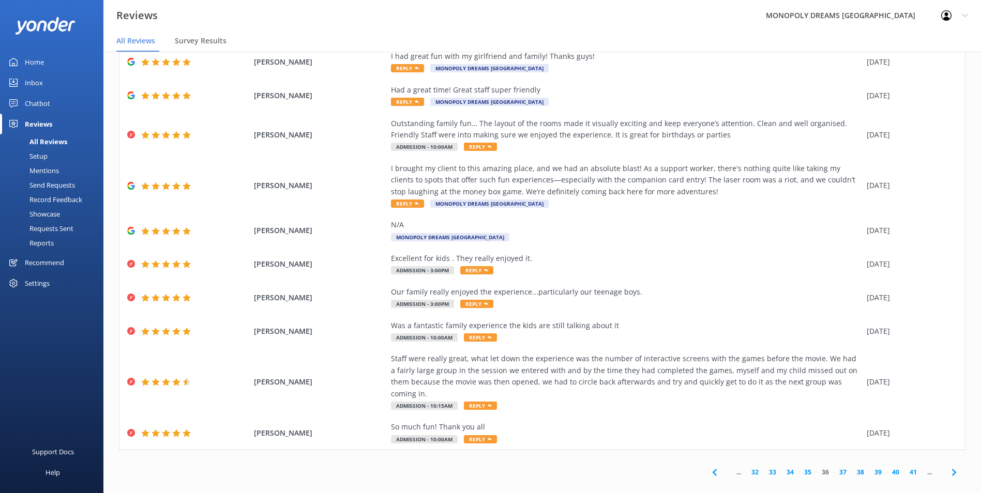
click at [836, 467] on link "37" at bounding box center [843, 472] width 18 height 10
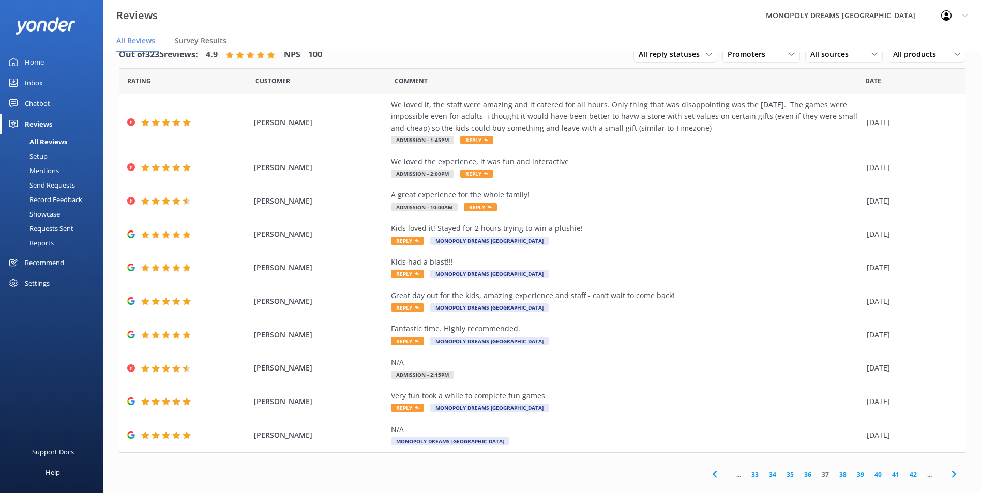
scroll to position [14, 0]
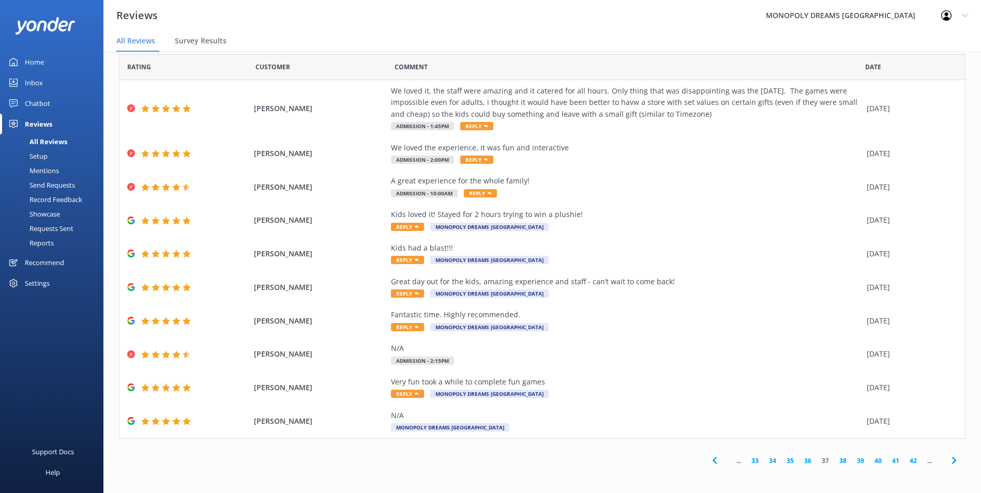
click at [836, 461] on link "38" at bounding box center [843, 461] width 18 height 10
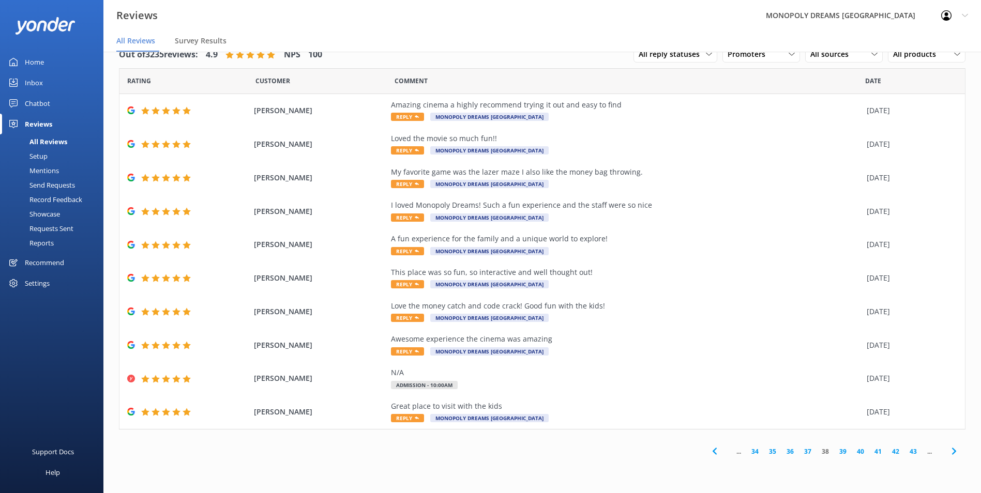
click at [842, 452] on link "39" at bounding box center [843, 452] width 18 height 10
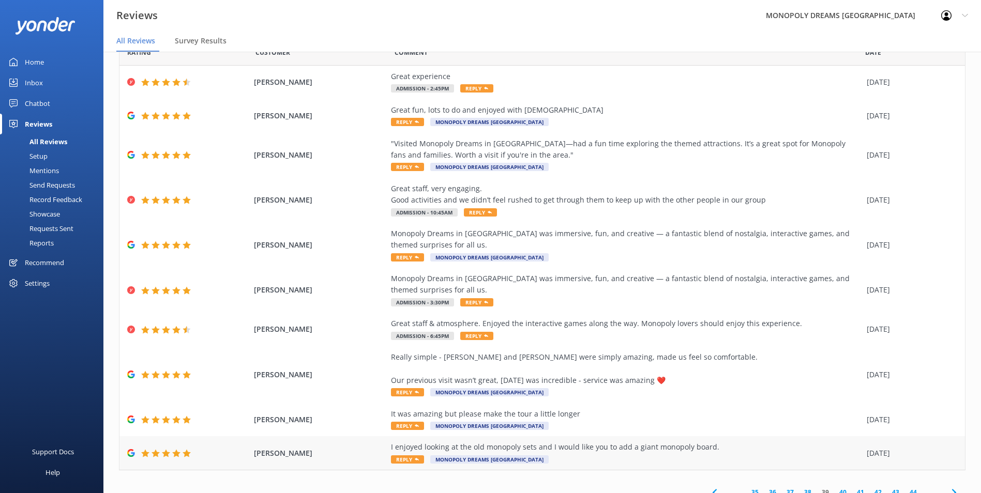
scroll to position [52, 0]
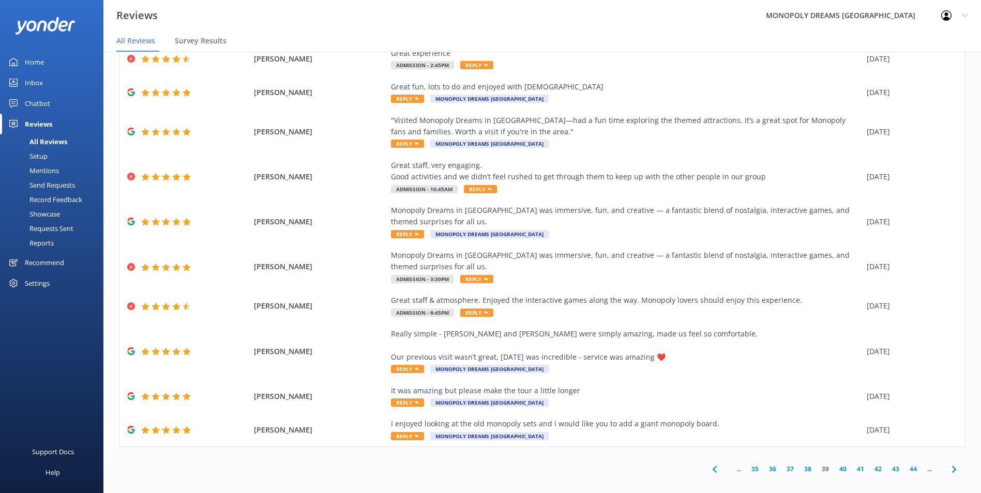
click at [836, 468] on link "40" at bounding box center [843, 469] width 18 height 10
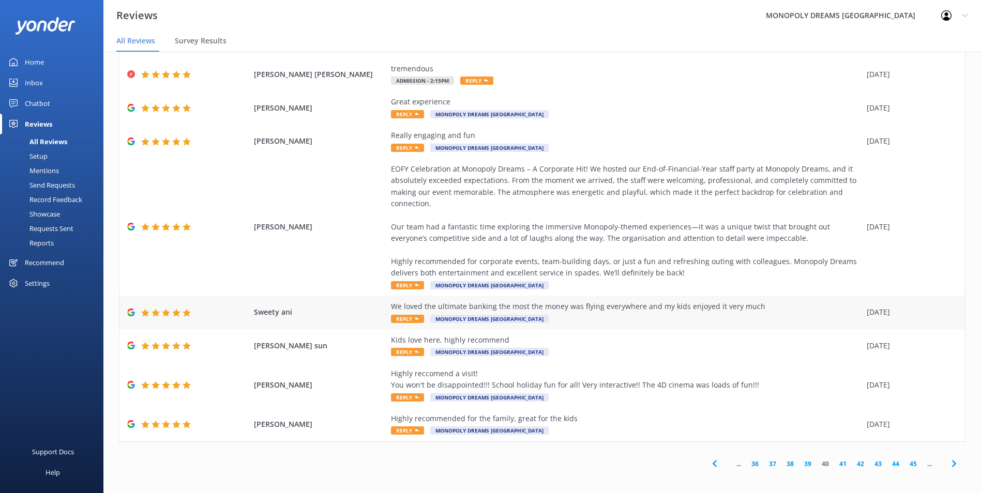
scroll to position [107, 0]
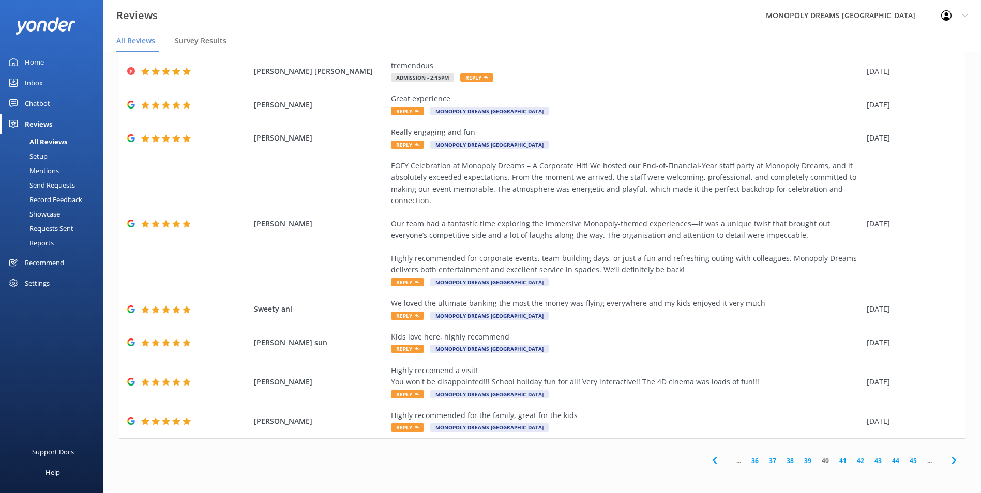
click at [834, 460] on link "41" at bounding box center [843, 461] width 18 height 10
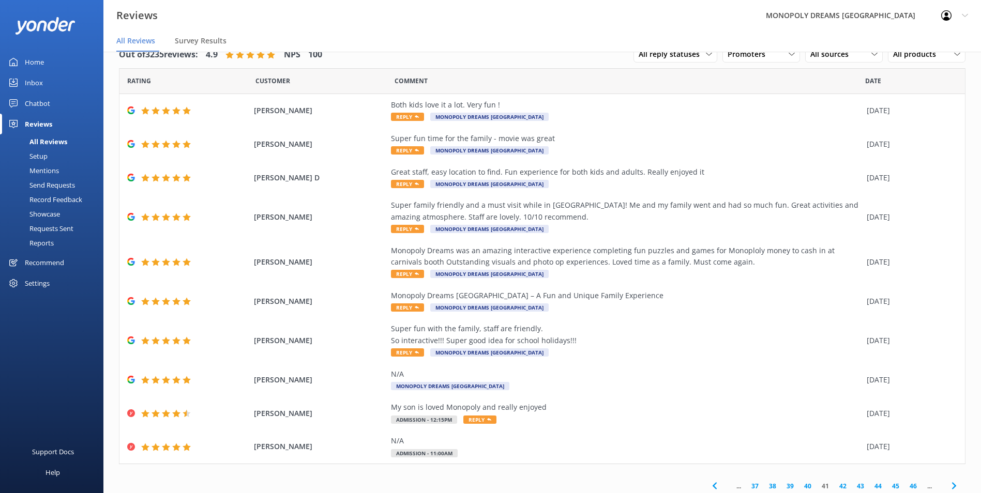
click at [838, 487] on link "42" at bounding box center [843, 486] width 18 height 10
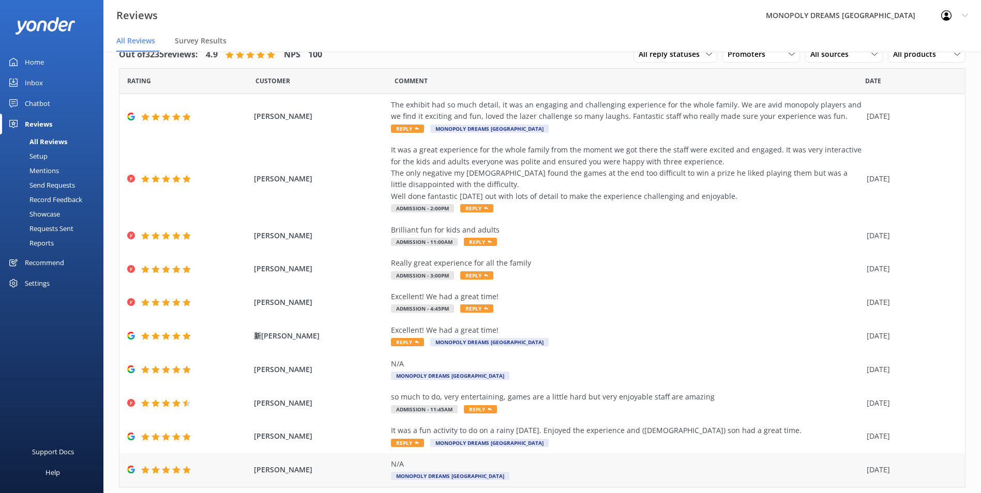
scroll to position [49, 0]
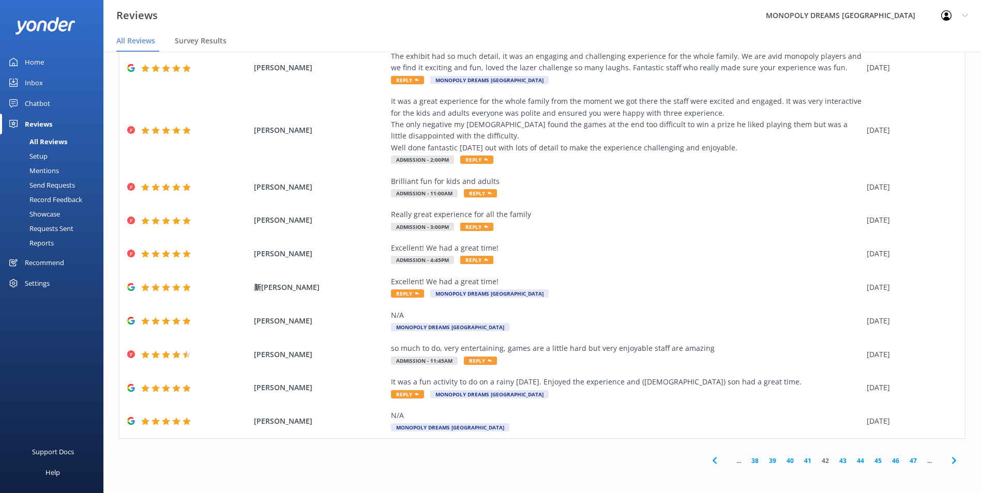
click at [836, 461] on link "43" at bounding box center [843, 461] width 18 height 10
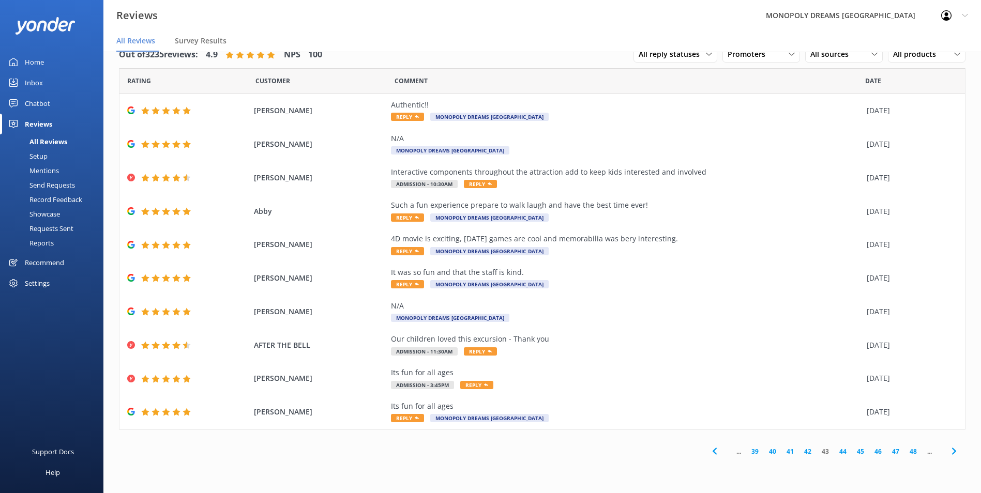
click at [844, 452] on link "44" at bounding box center [843, 452] width 18 height 10
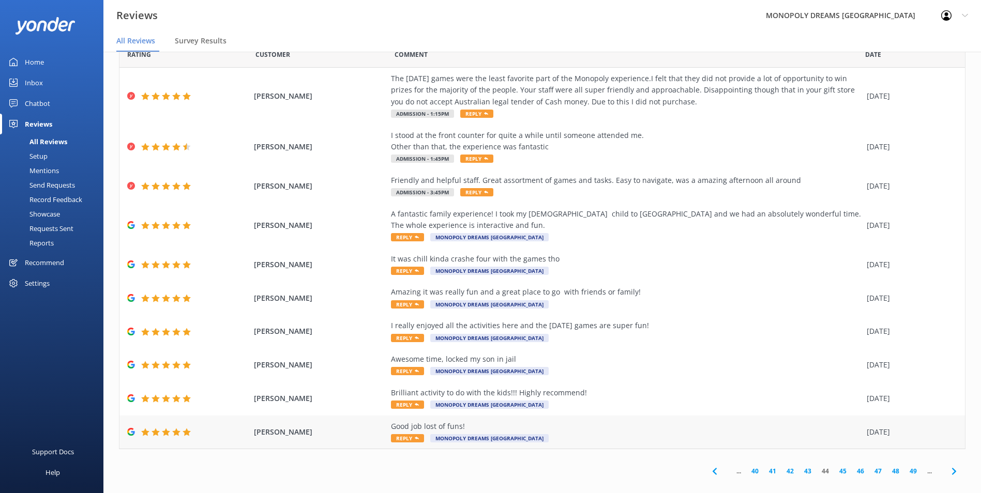
scroll to position [37, 0]
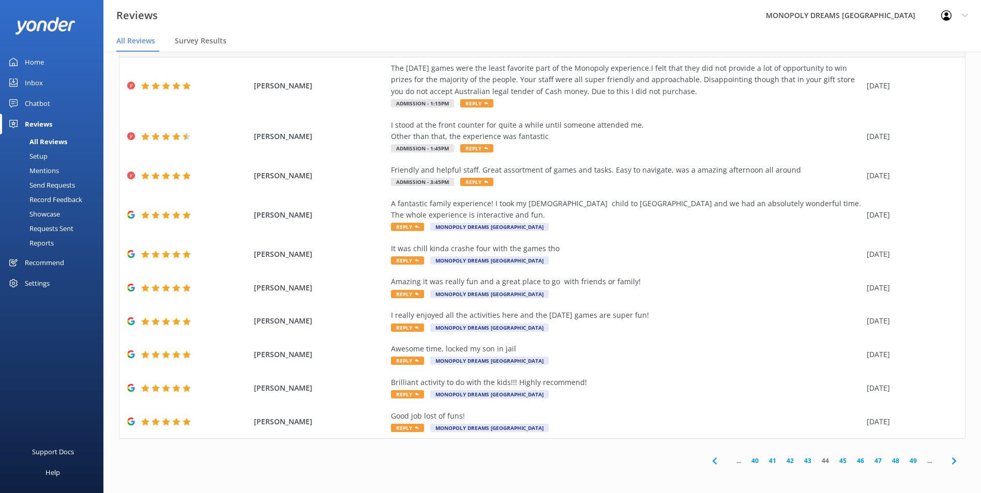
click at [834, 461] on link "45" at bounding box center [843, 461] width 18 height 10
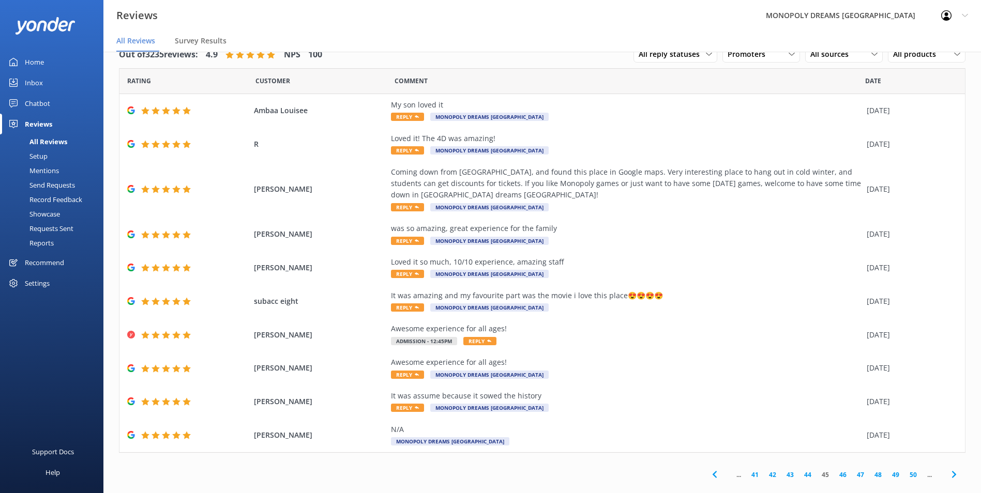
click at [834, 476] on link "46" at bounding box center [843, 475] width 18 height 10
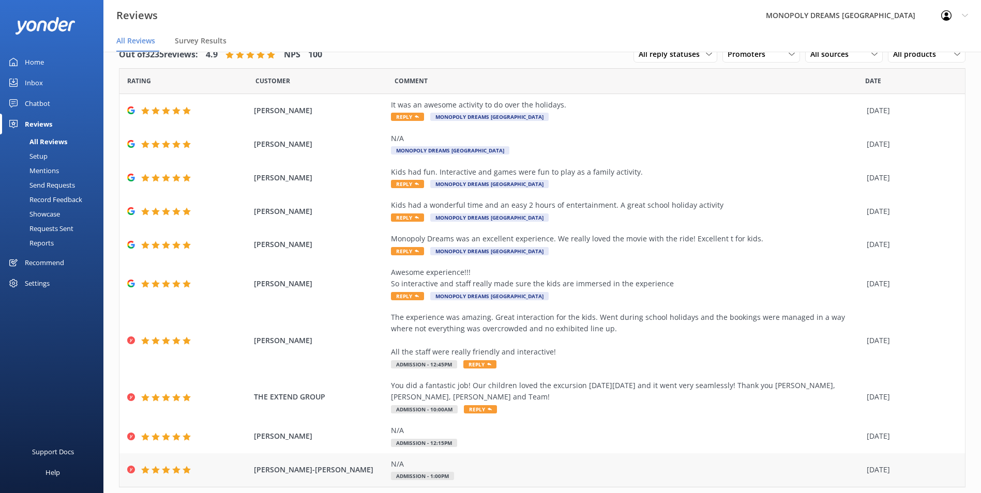
scroll to position [49, 0]
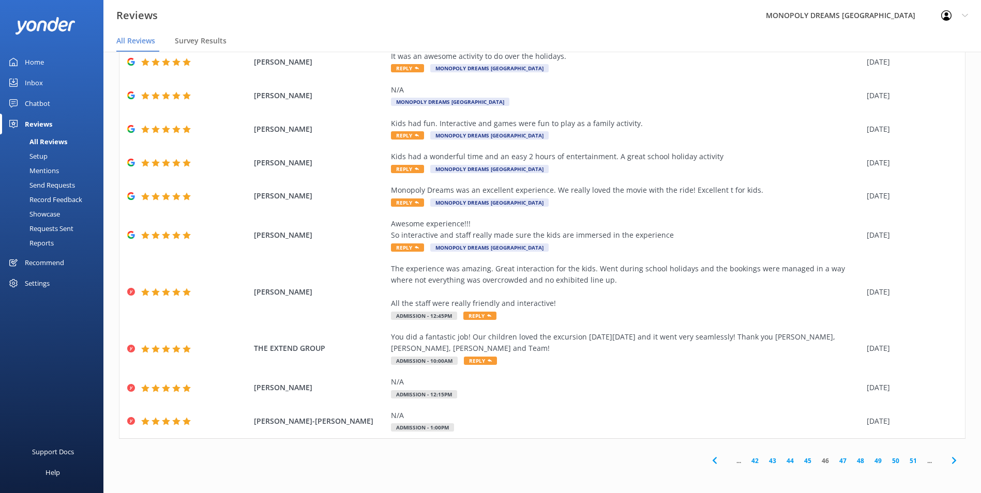
click at [836, 462] on link "47" at bounding box center [843, 461] width 18 height 10
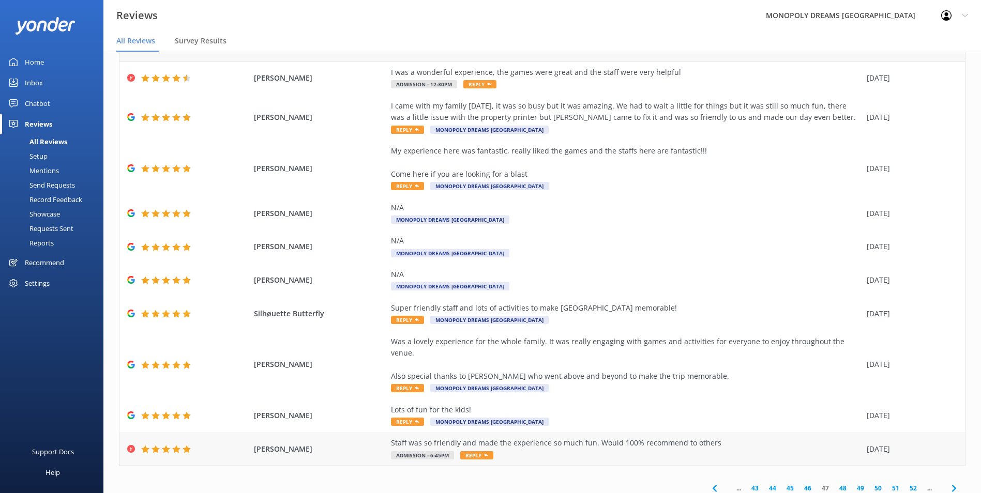
scroll to position [49, 0]
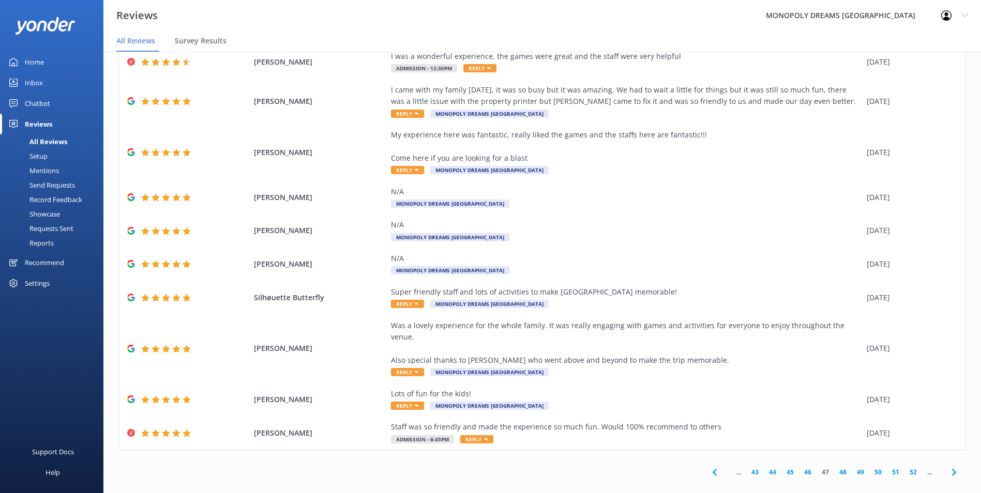
click at [836, 467] on link "48" at bounding box center [843, 472] width 18 height 10
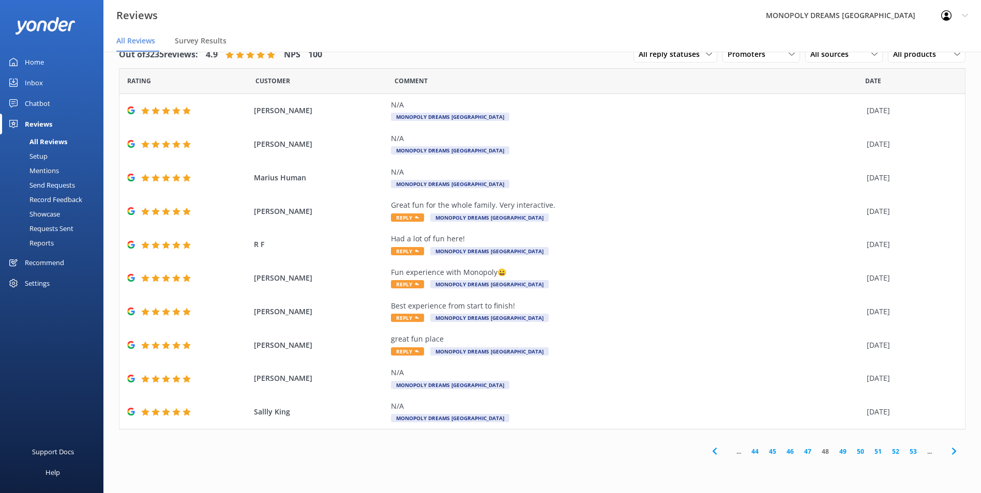
click at [839, 452] on link "49" at bounding box center [843, 452] width 18 height 10
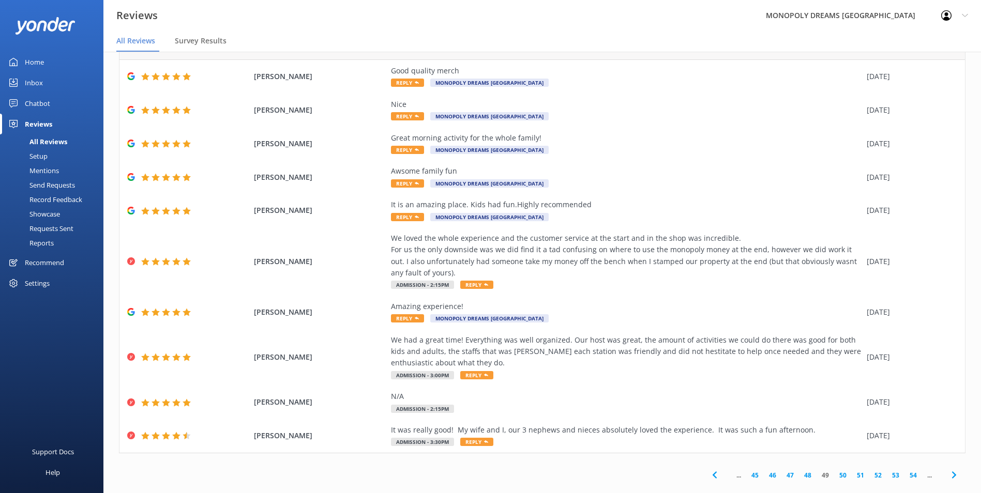
scroll to position [49, 0]
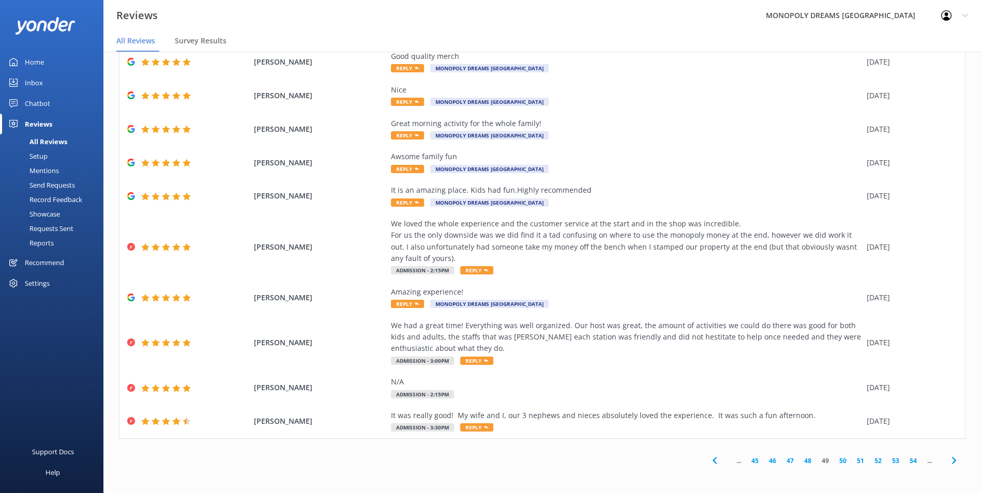
click at [839, 461] on link "50" at bounding box center [843, 461] width 18 height 10
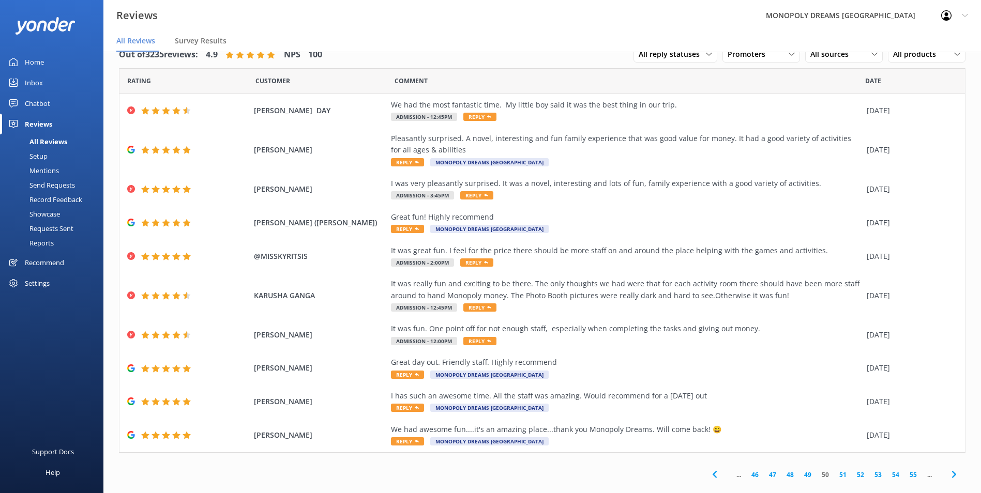
click at [836, 475] on link "51" at bounding box center [843, 475] width 18 height 10
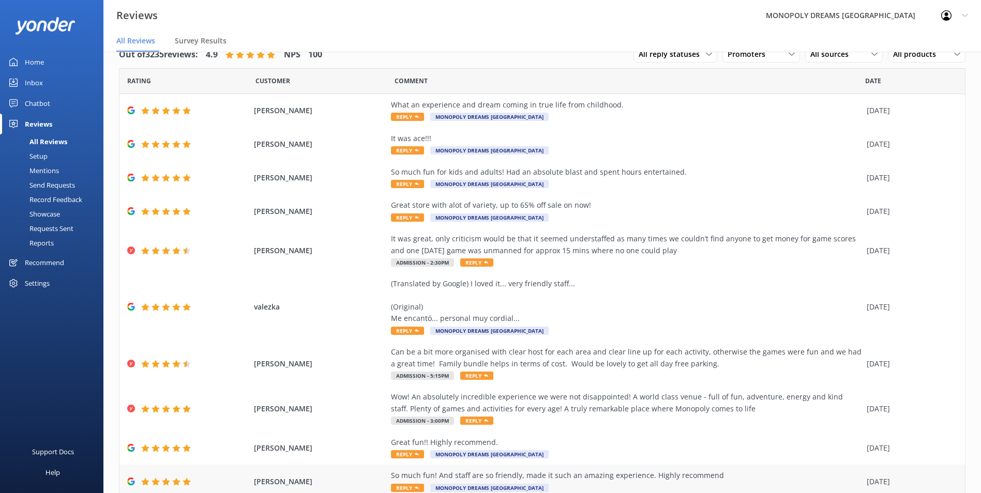
scroll to position [52, 0]
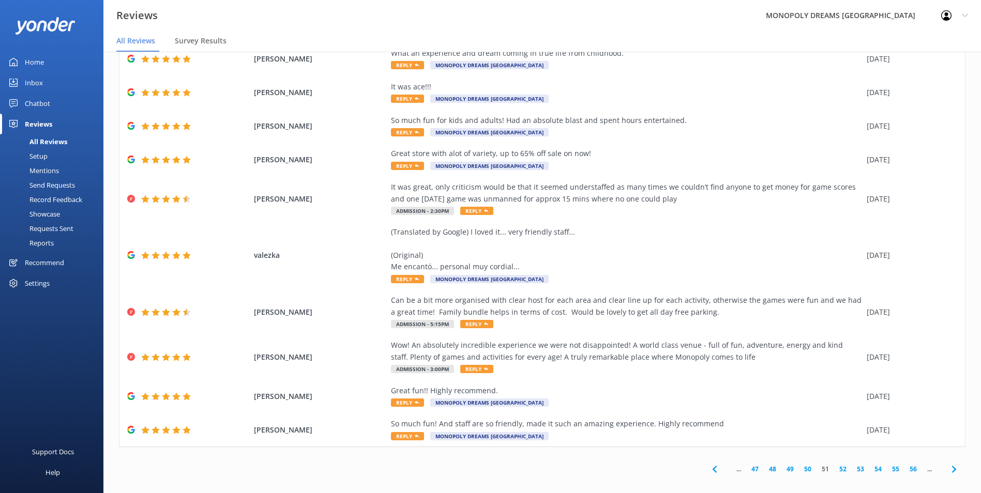
click at [834, 470] on link "52" at bounding box center [843, 469] width 18 height 10
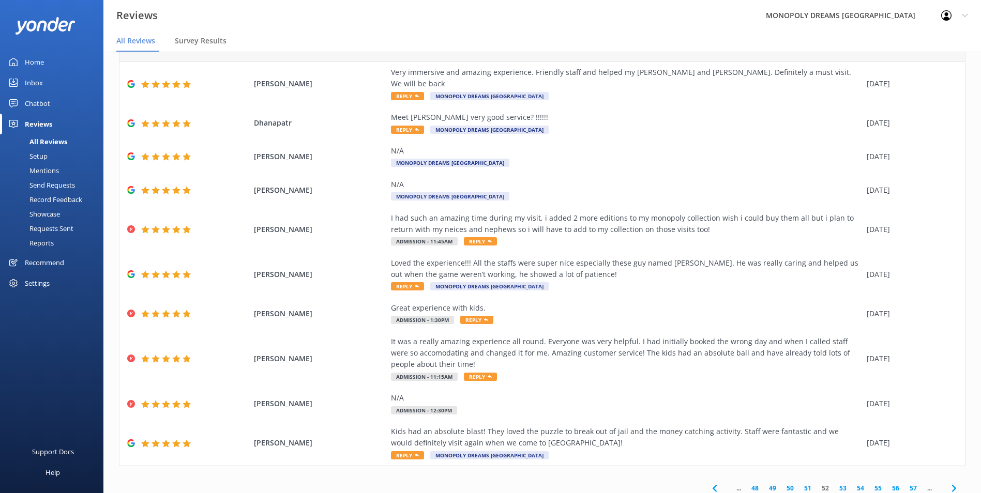
scroll to position [49, 0]
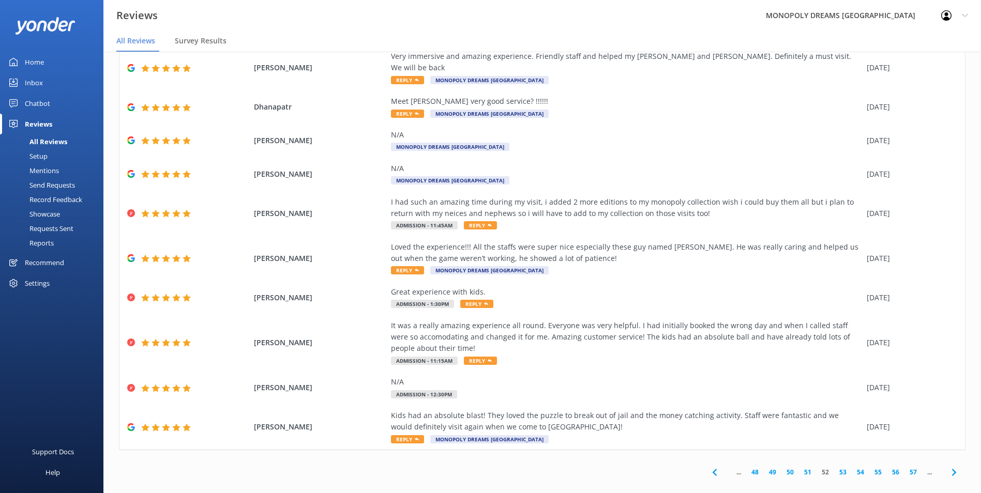
click at [836, 467] on link "53" at bounding box center [843, 472] width 18 height 10
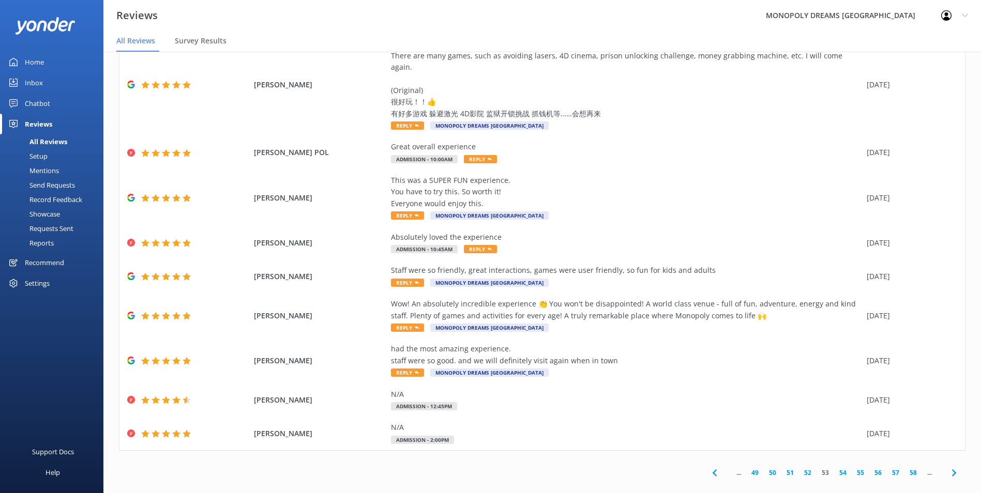
scroll to position [107, 0]
click at [834, 467] on link "54" at bounding box center [843, 472] width 18 height 10
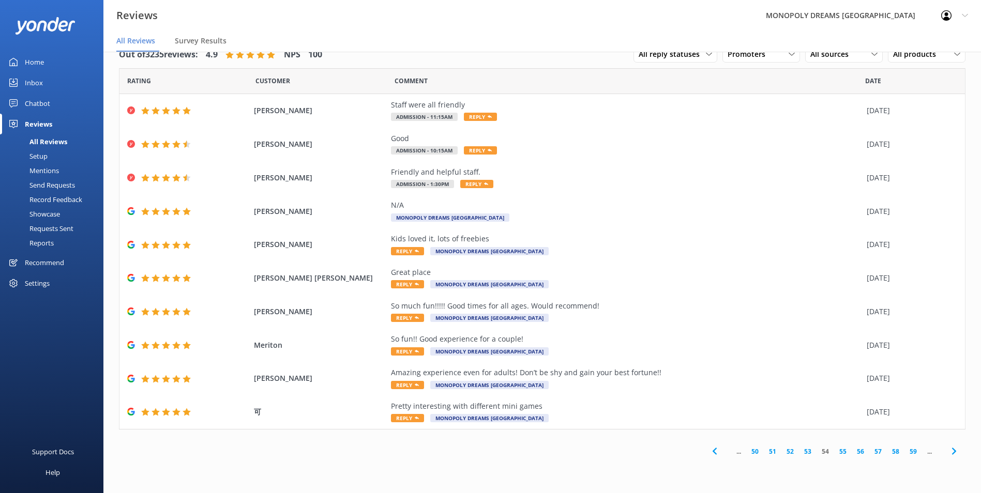
click at [842, 450] on link "55" at bounding box center [843, 452] width 18 height 10
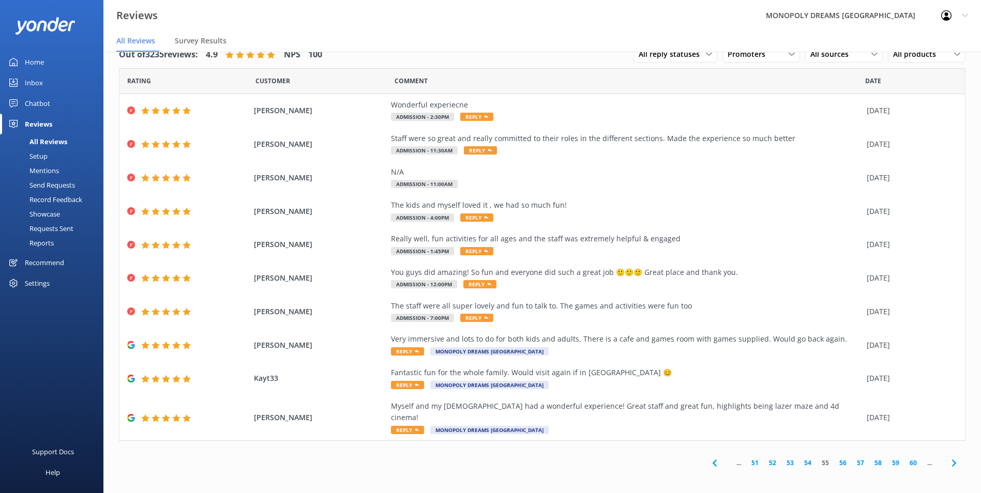
click at [842, 458] on link "56" at bounding box center [843, 463] width 18 height 10
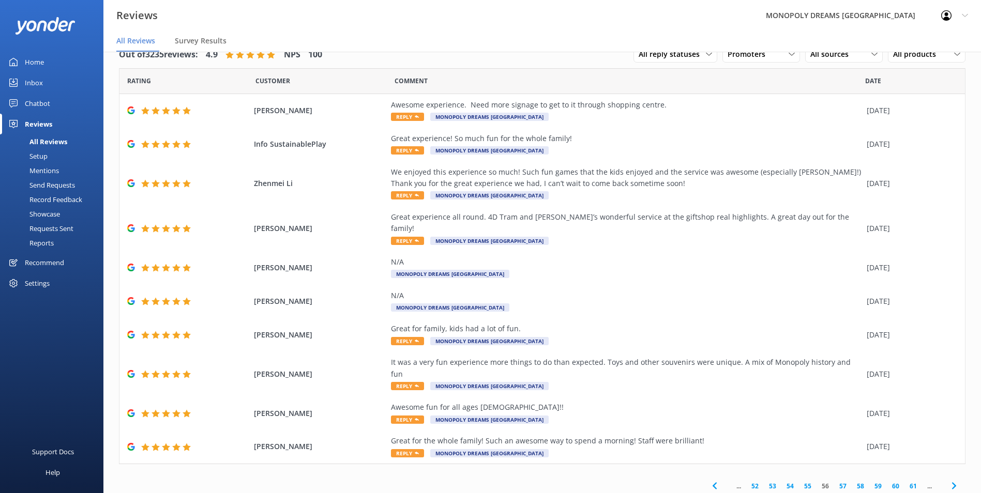
click at [834, 481] on link "57" at bounding box center [843, 486] width 18 height 10
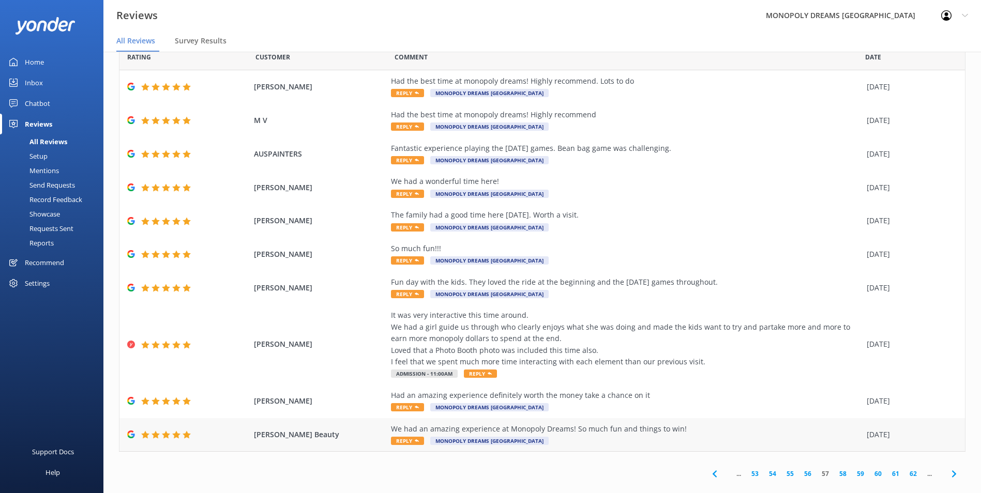
scroll to position [37, 0]
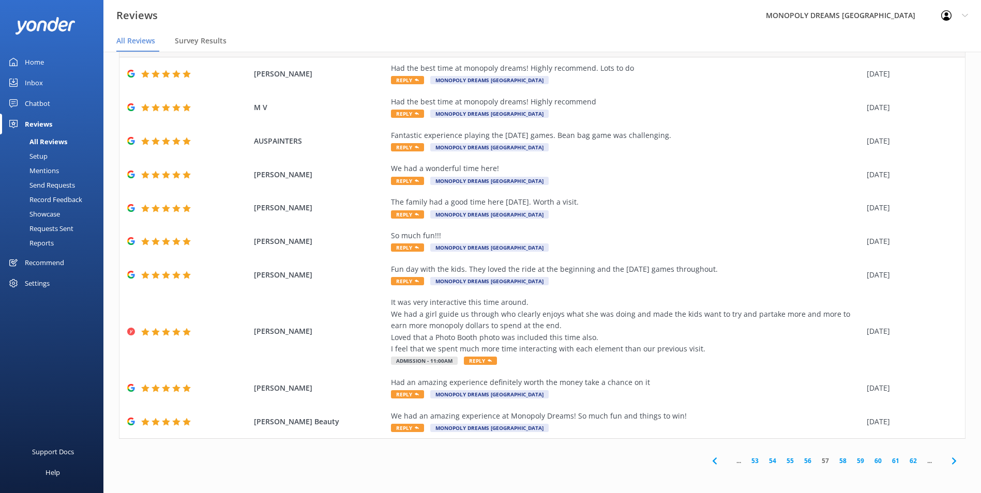
click at [838, 460] on link "58" at bounding box center [843, 461] width 18 height 10
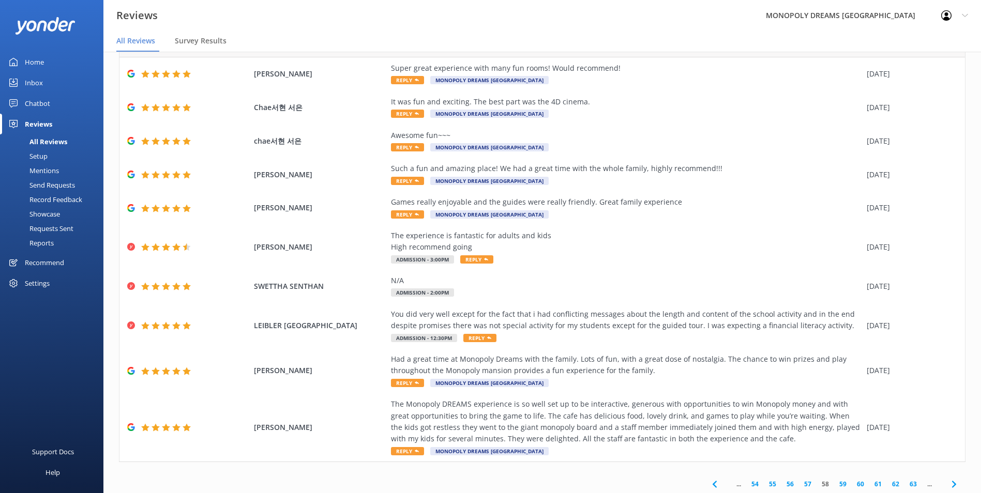
scroll to position [52, 0]
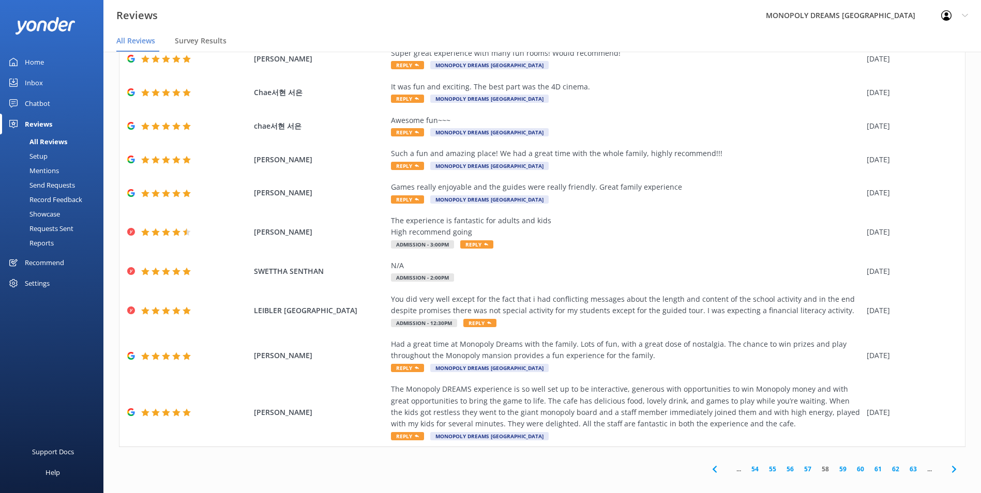
click at [839, 468] on link "59" at bounding box center [843, 469] width 18 height 10
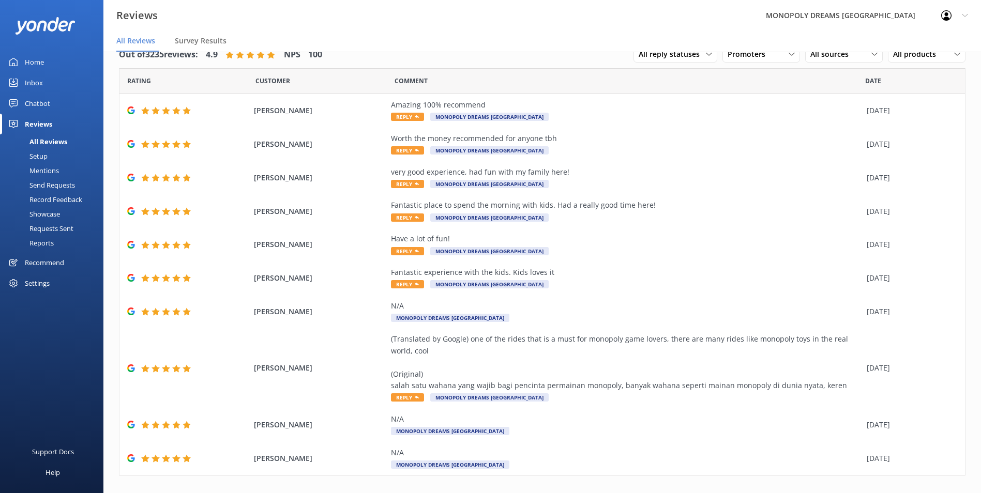
scroll to position [37, 0]
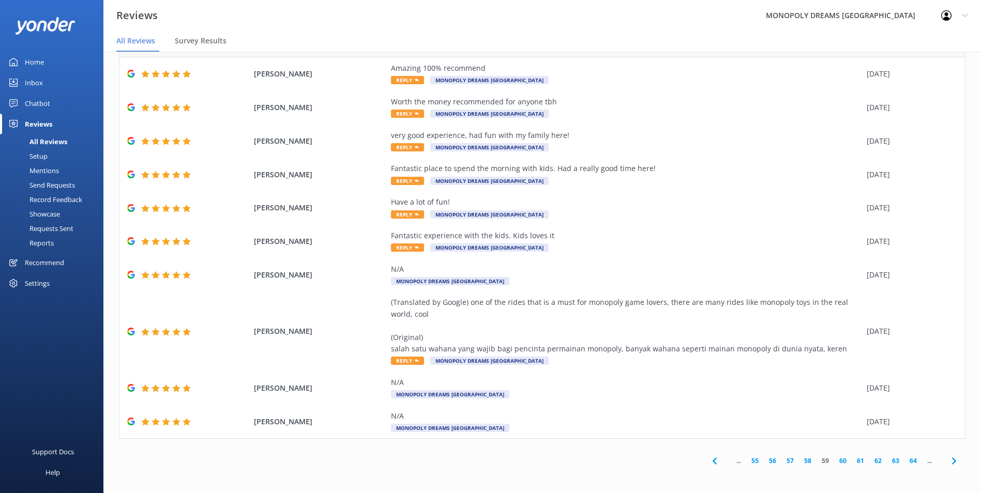
click at [834, 459] on link "60" at bounding box center [843, 461] width 18 height 10
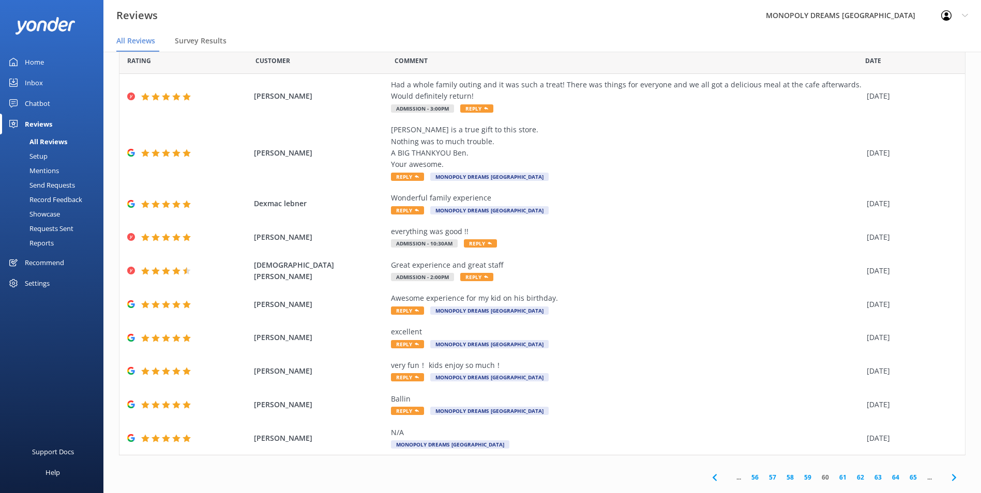
scroll to position [37, 0]
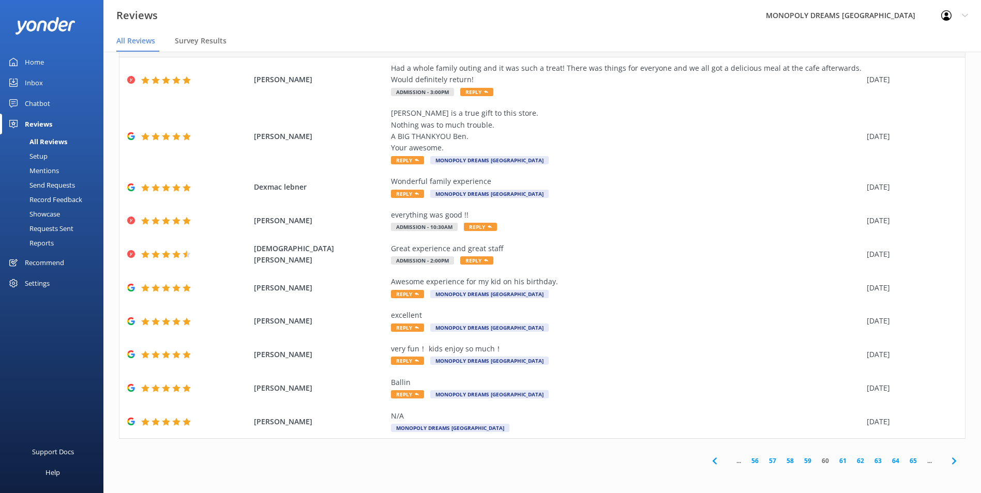
click at [834, 459] on link "61" at bounding box center [843, 461] width 18 height 10
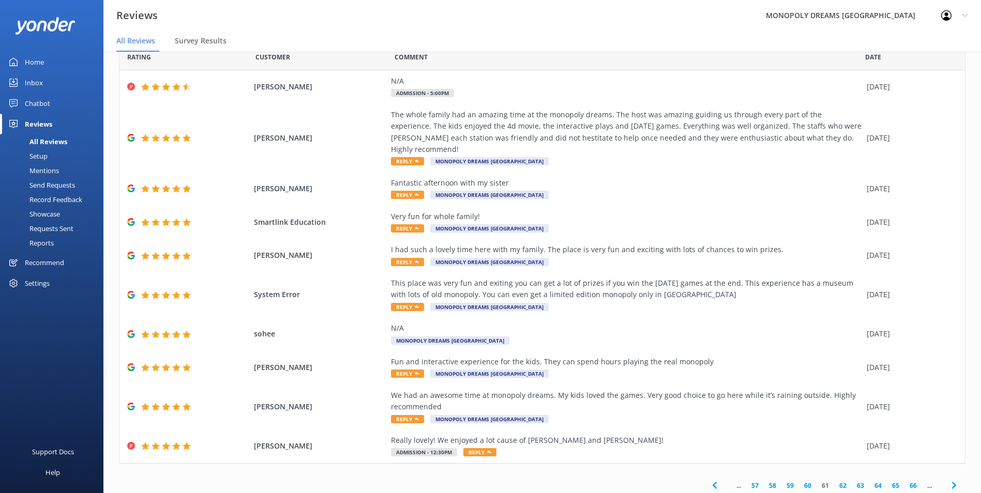
scroll to position [37, 0]
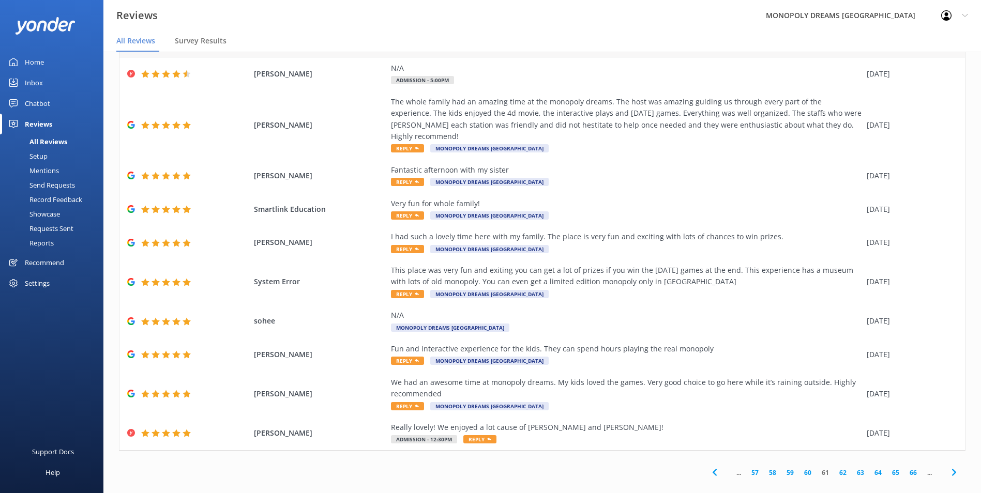
click at [834, 468] on link "62" at bounding box center [843, 473] width 18 height 10
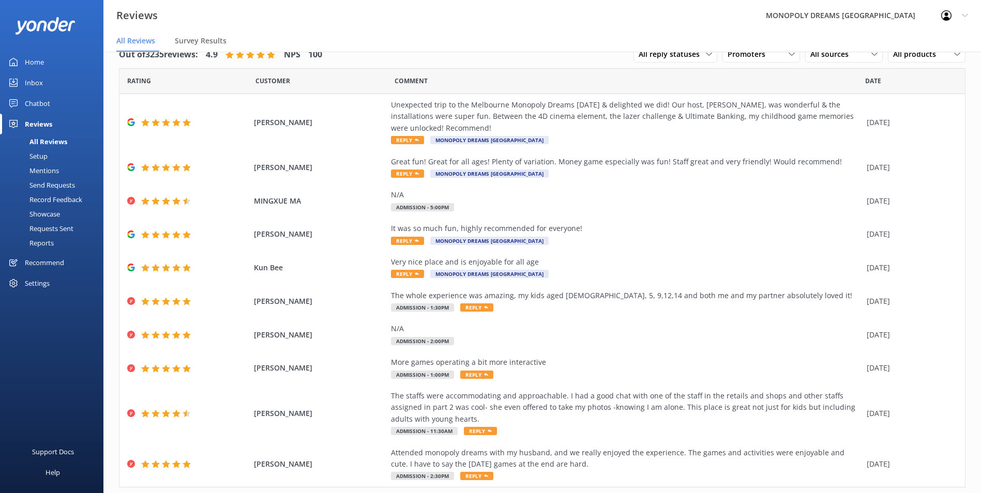
scroll to position [49, 0]
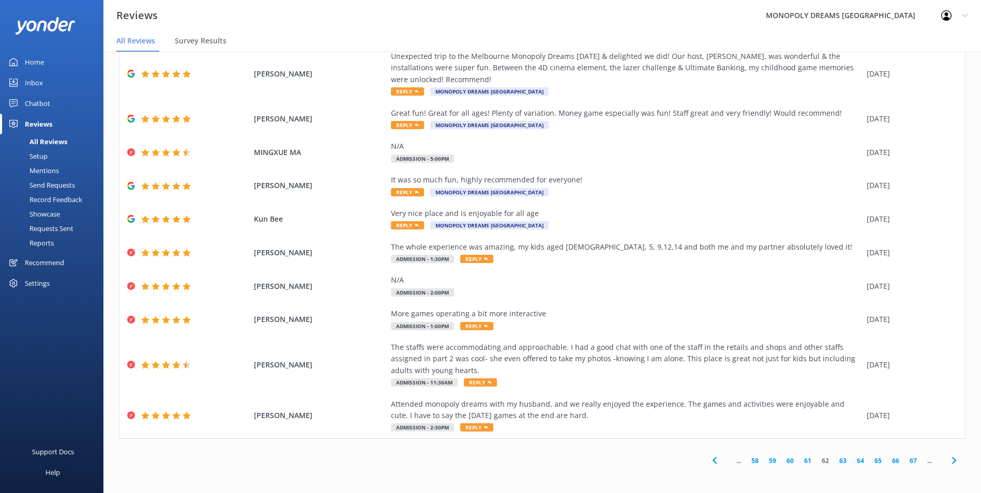
click at [834, 461] on link "63" at bounding box center [843, 461] width 18 height 10
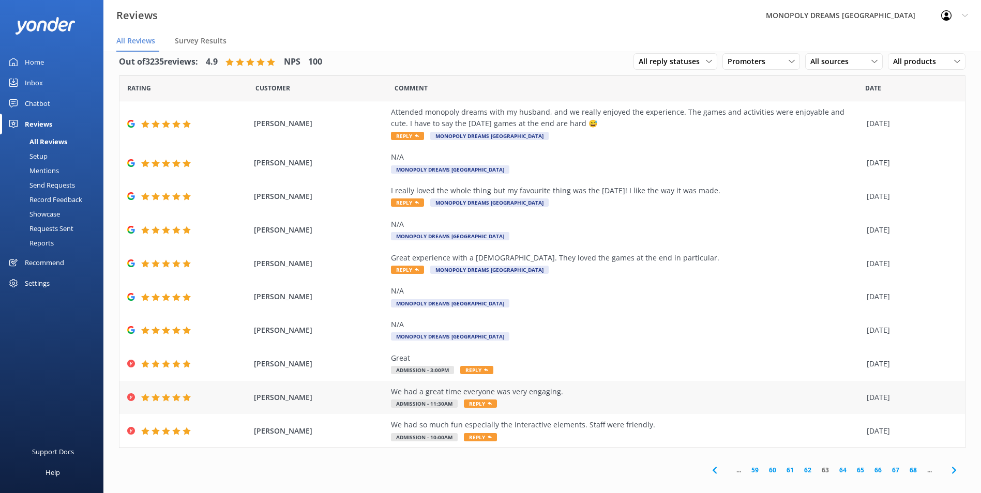
scroll to position [21, 0]
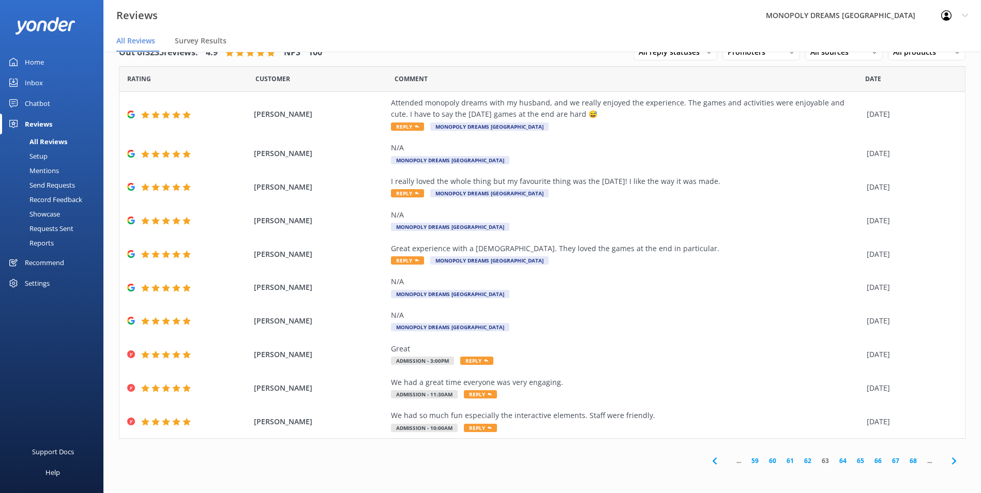
click at [839, 461] on link "64" at bounding box center [843, 461] width 18 height 10
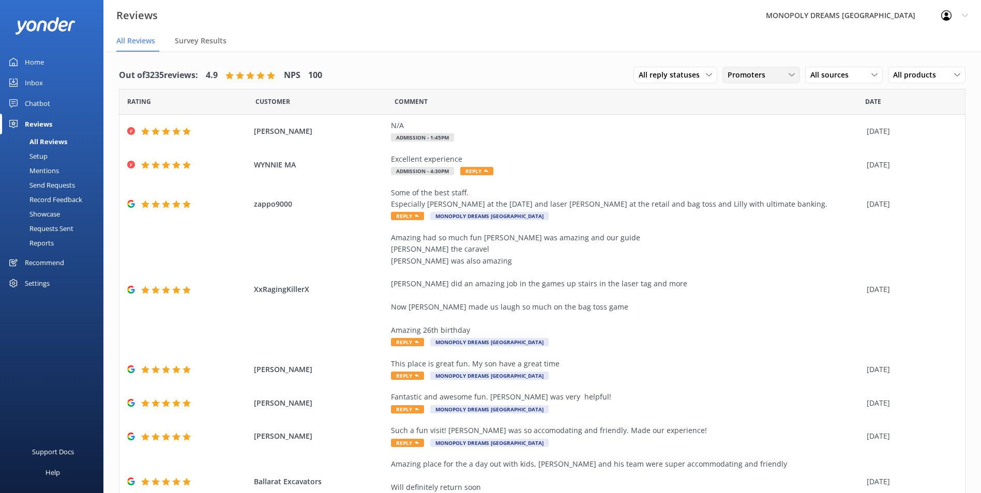
click at [745, 71] on span "Promoters" at bounding box center [750, 74] width 44 height 11
click at [745, 156] on div "Detractors" at bounding box center [761, 159] width 48 height 10
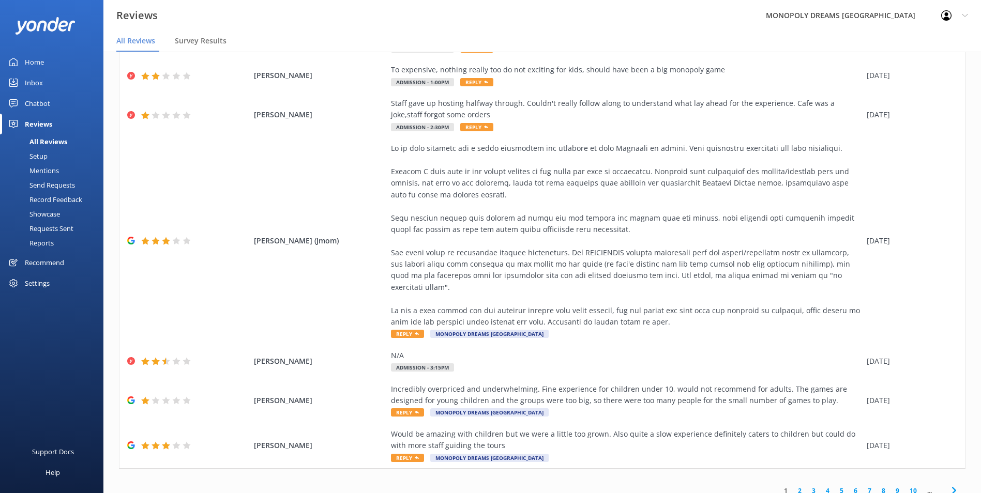
scroll to position [21, 0]
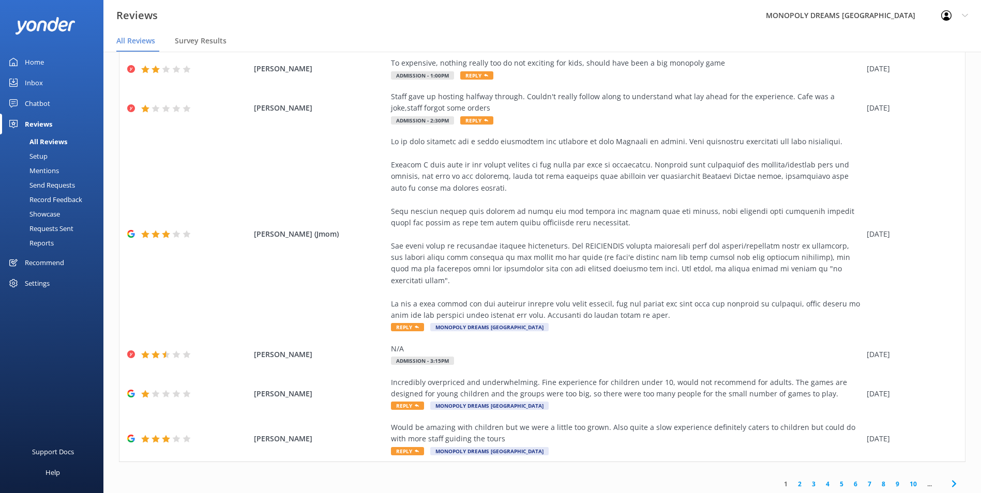
click at [794, 479] on link "2" at bounding box center [800, 484] width 14 height 10
